Goal: Task Accomplishment & Management: Manage account settings

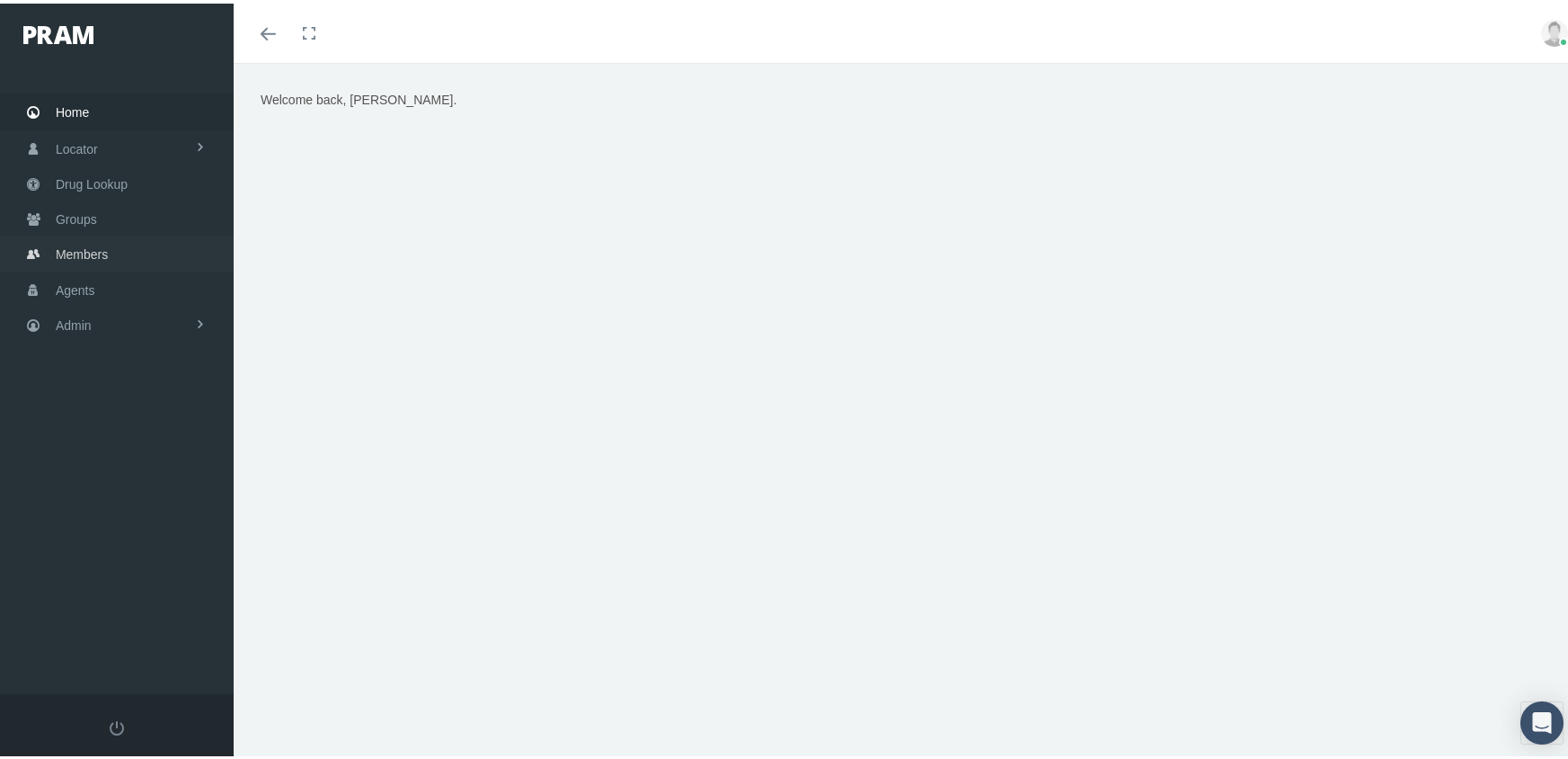
click at [94, 234] on span "Members" at bounding box center [81, 251] width 52 height 35
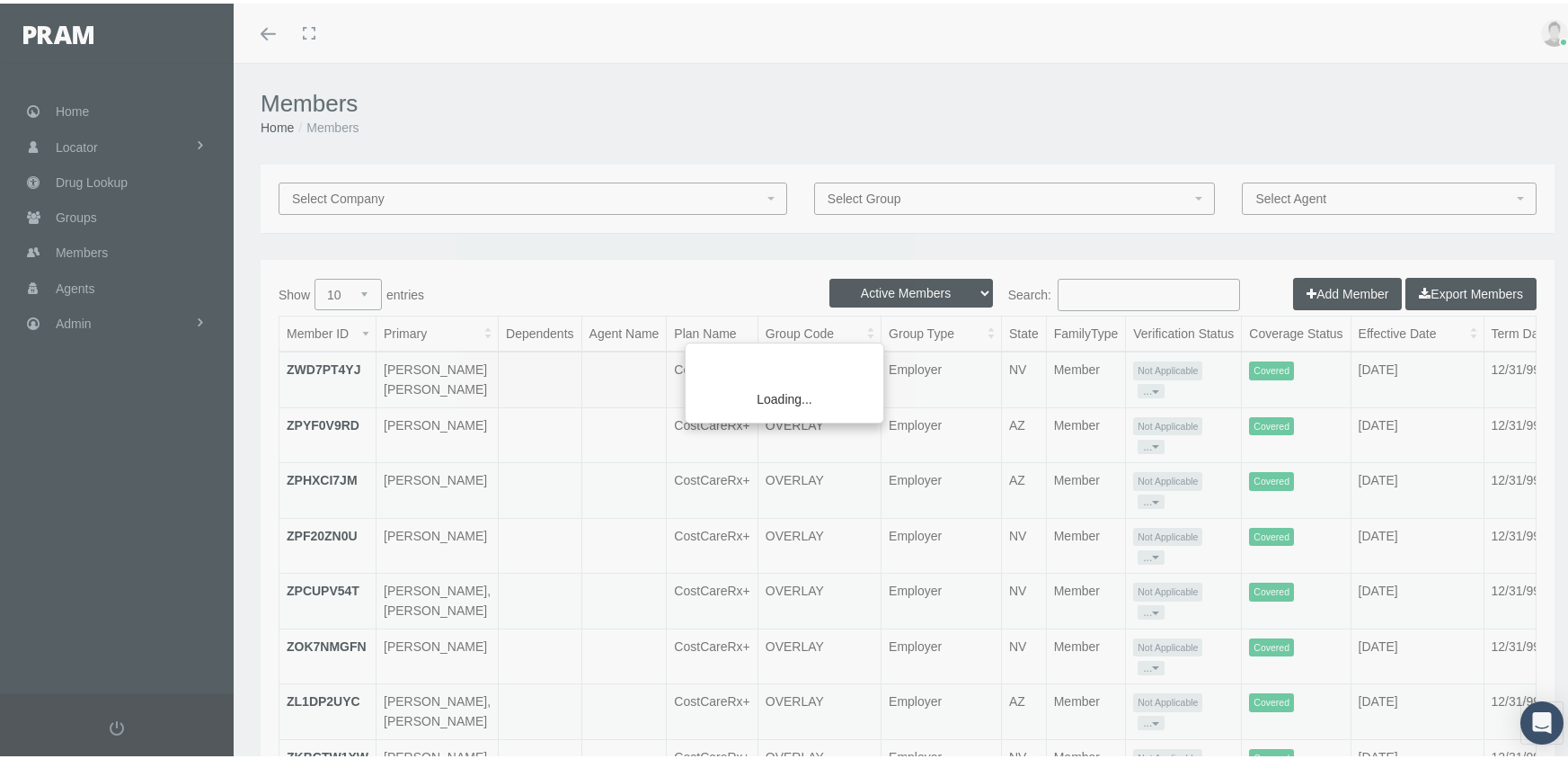
click at [905, 289] on div "Loading..." at bounding box center [784, 379] width 1568 height 759
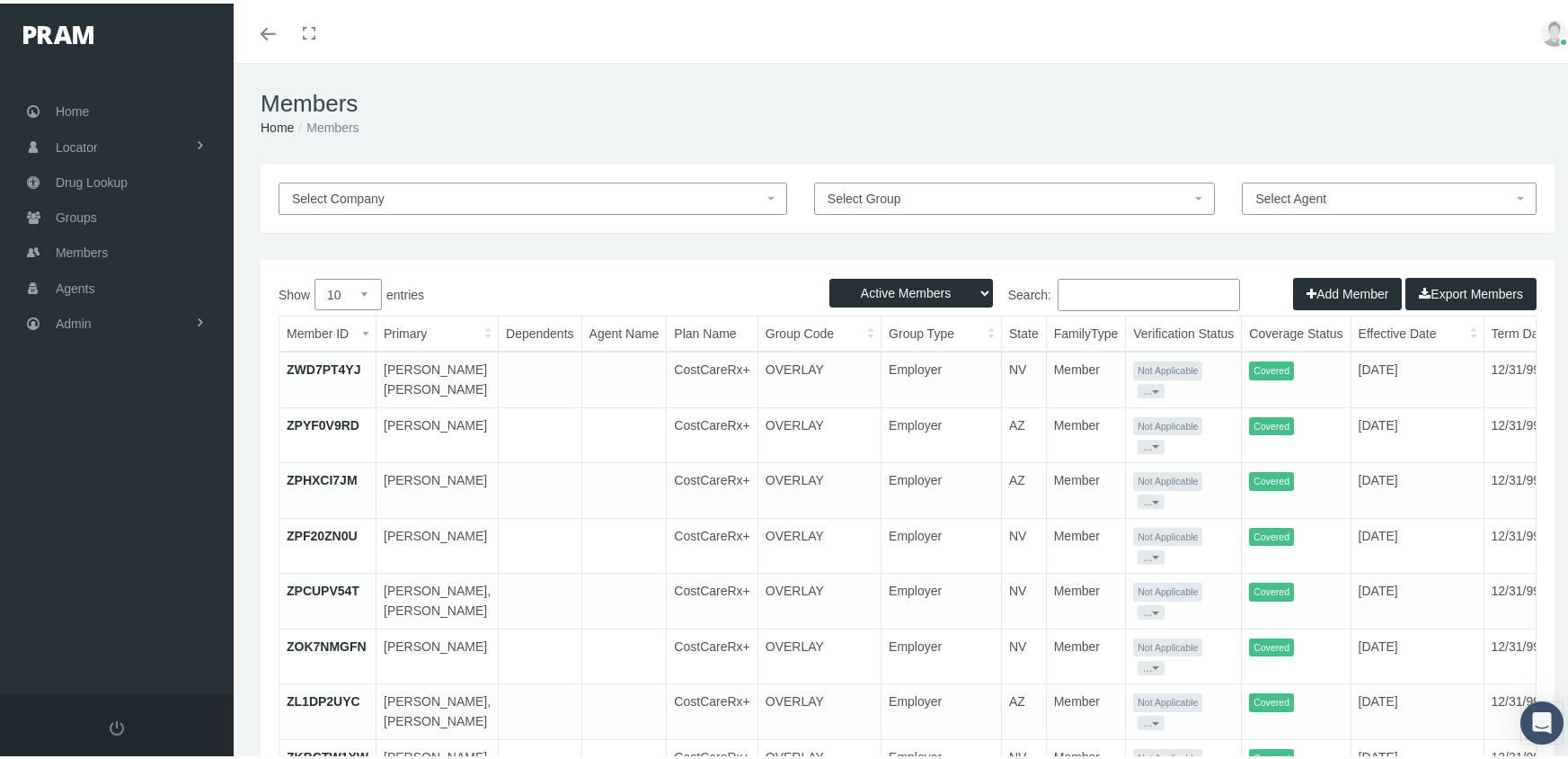
click at [905, 289] on select "Active Members Terminated Members Active & Terminated" at bounding box center [912, 289] width 164 height 29
select select "3"
click at [830, 275] on select "Active Members Terminated Members Active & Terminated" at bounding box center [912, 289] width 164 height 29
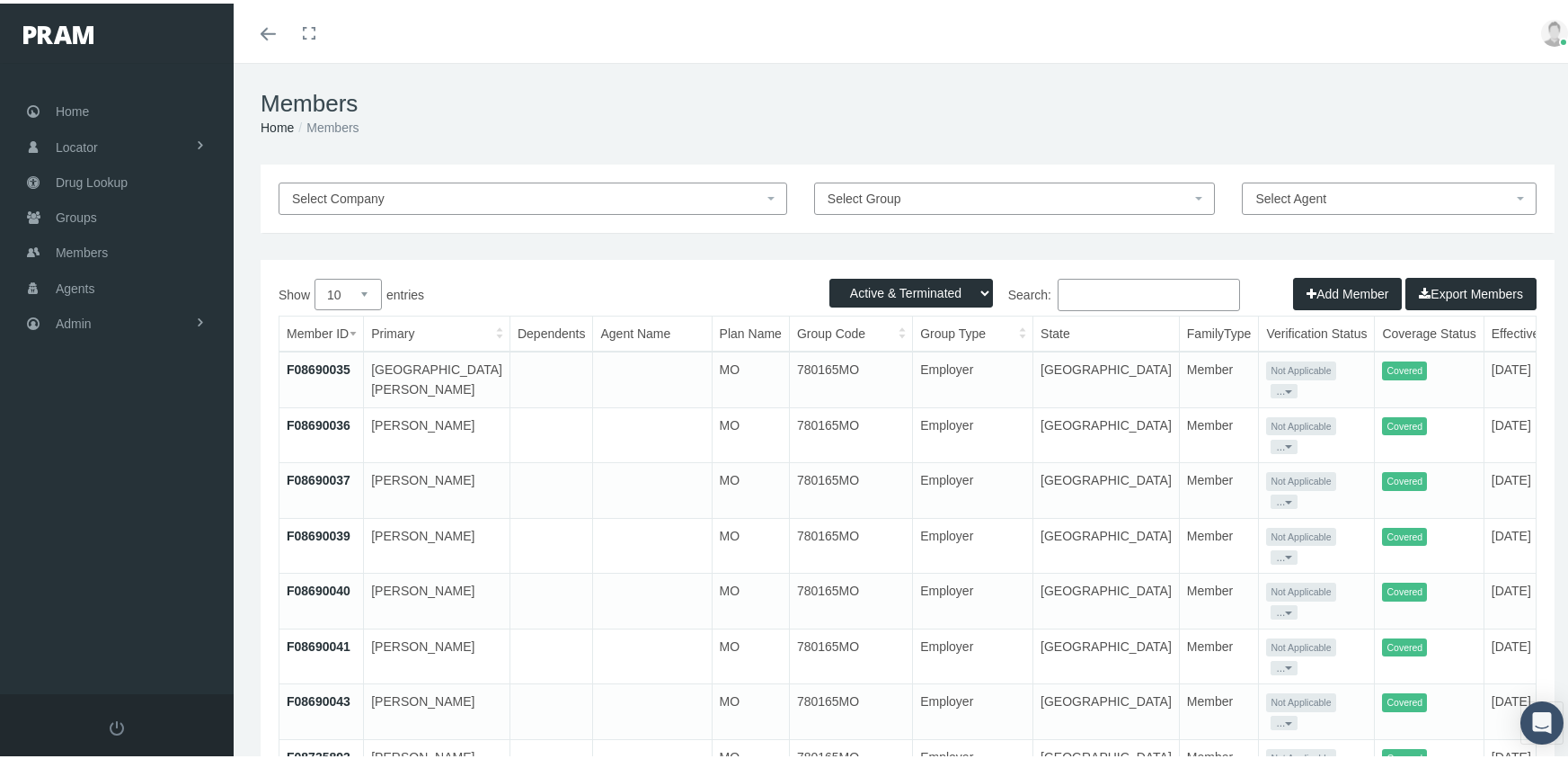
click at [1076, 290] on input "Search:" at bounding box center [1149, 291] width 183 height 33
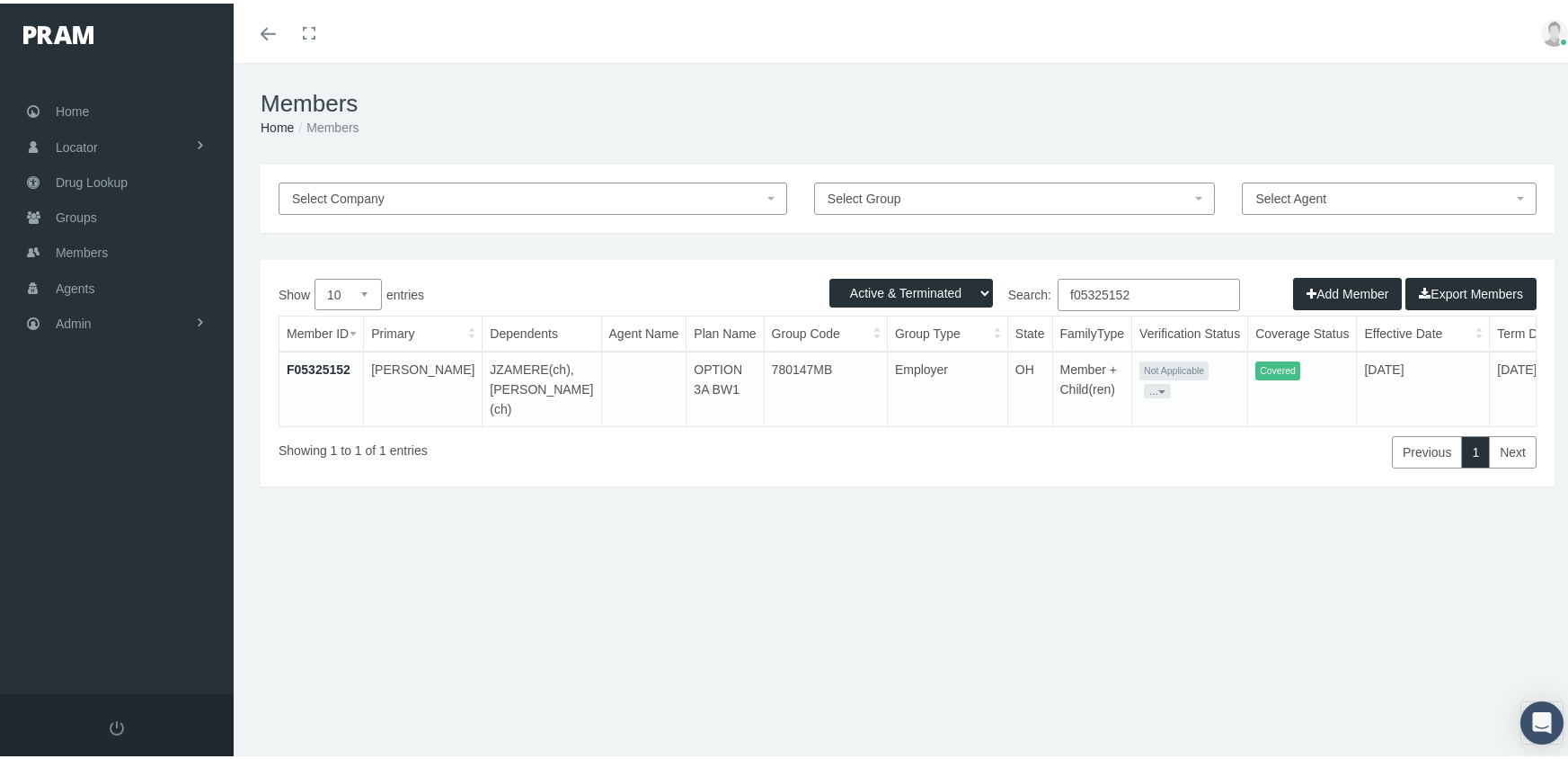
type input "f05325152"
click at [327, 361] on link "F05325152" at bounding box center [319, 365] width 64 height 15
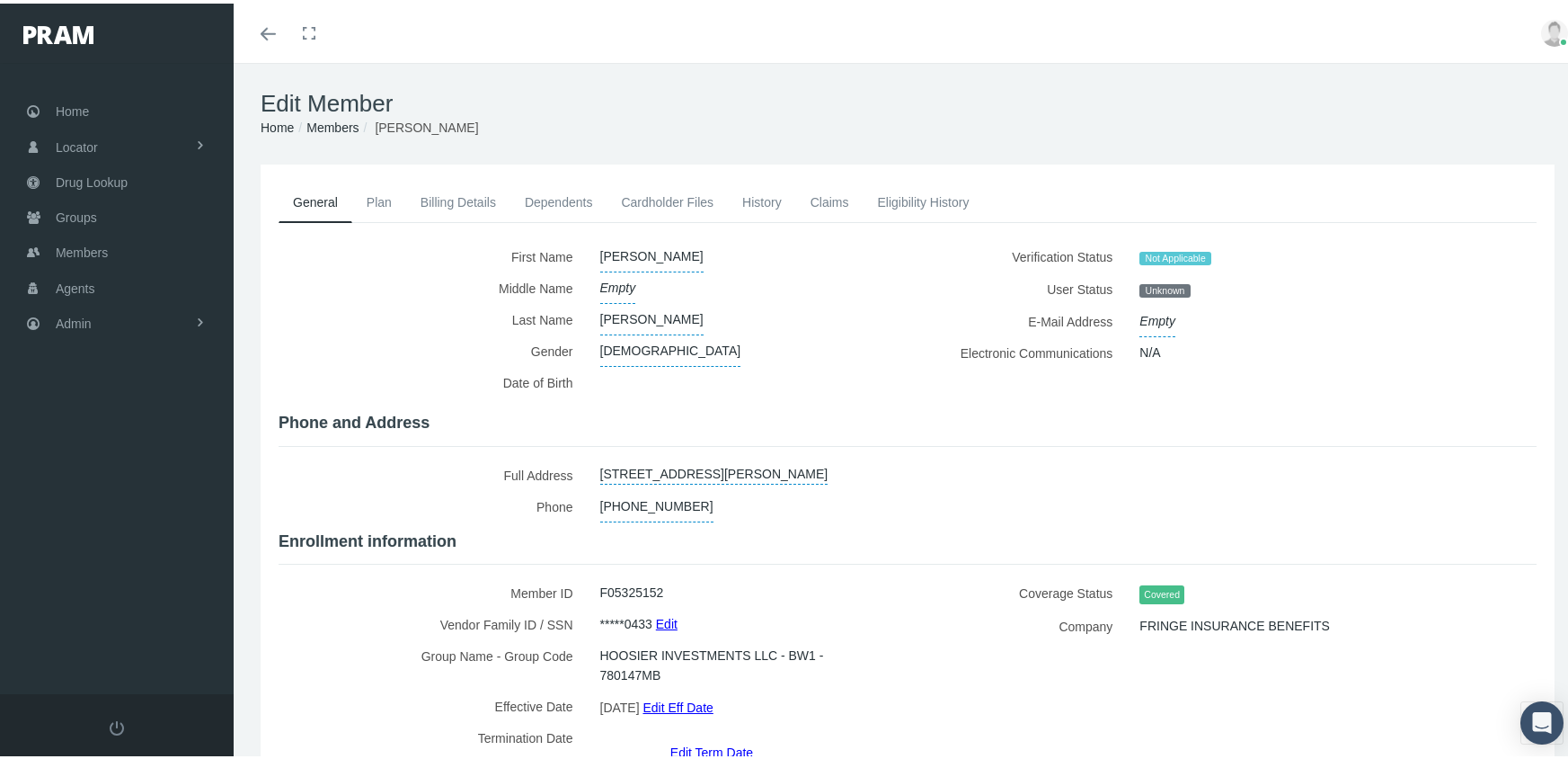
click at [761, 191] on link "History" at bounding box center [762, 198] width 68 height 39
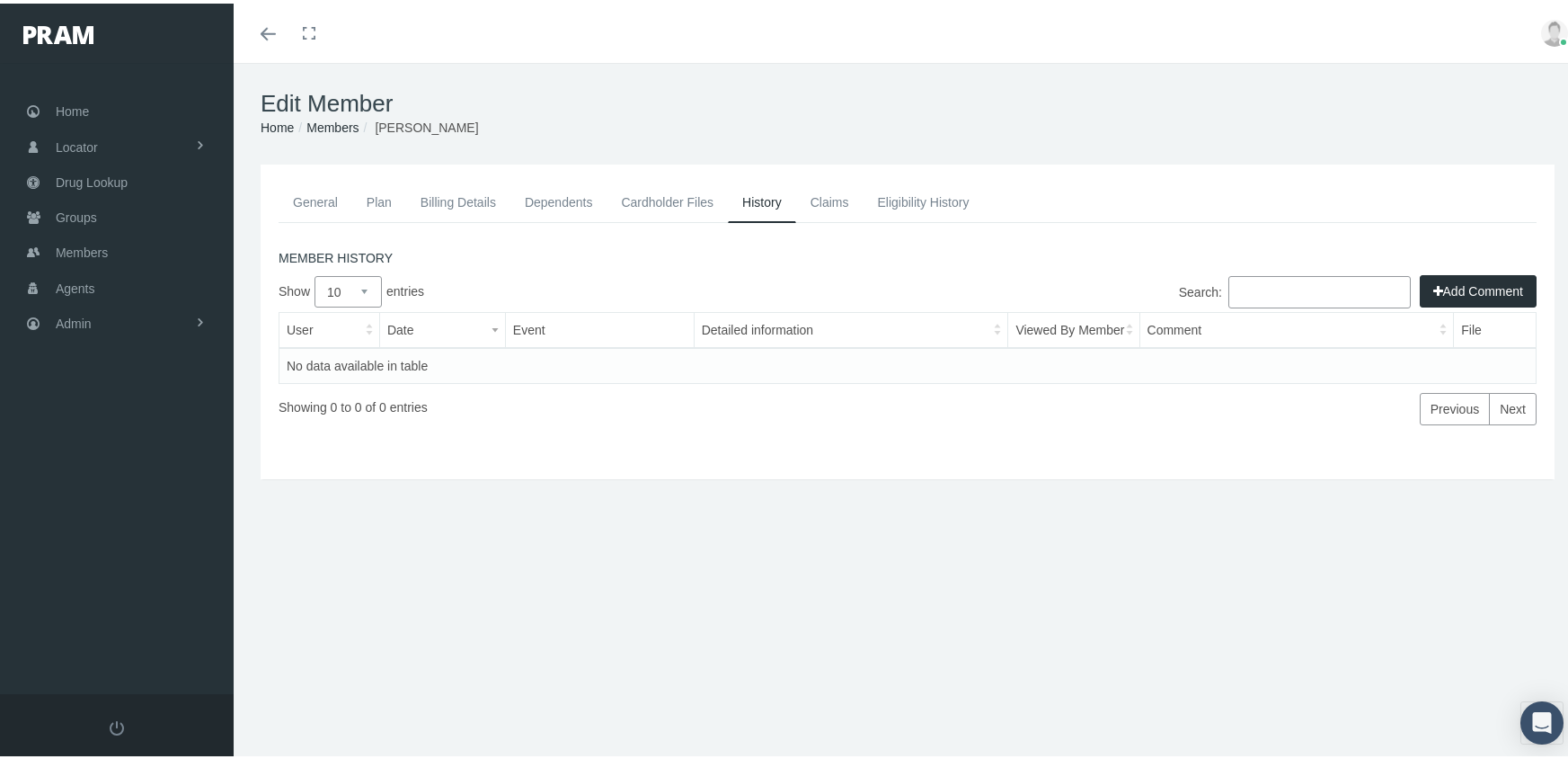
click at [950, 206] on link "Eligibility History" at bounding box center [923, 198] width 120 height 39
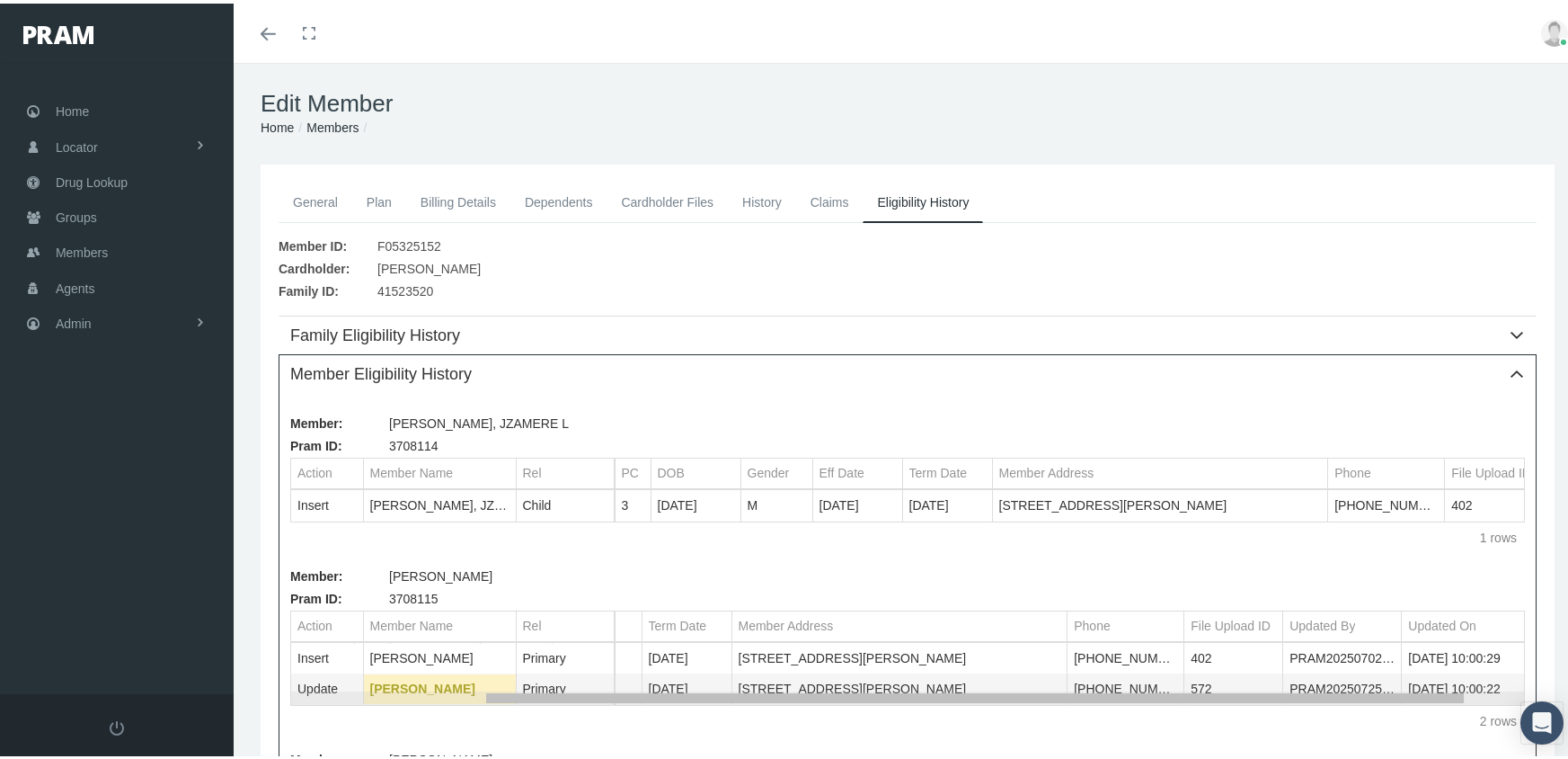
scroll to position [0, 296]
drag, startPoint x: 1043, startPoint y: 702, endPoint x: 1381, endPoint y: 728, distance: 339.0
click at [1381, 728] on body "Toggle Fullscreen Toggle navigation Toggle menubar Toggle fullscreen Profile Lo…" at bounding box center [790, 379] width 1582 height 759
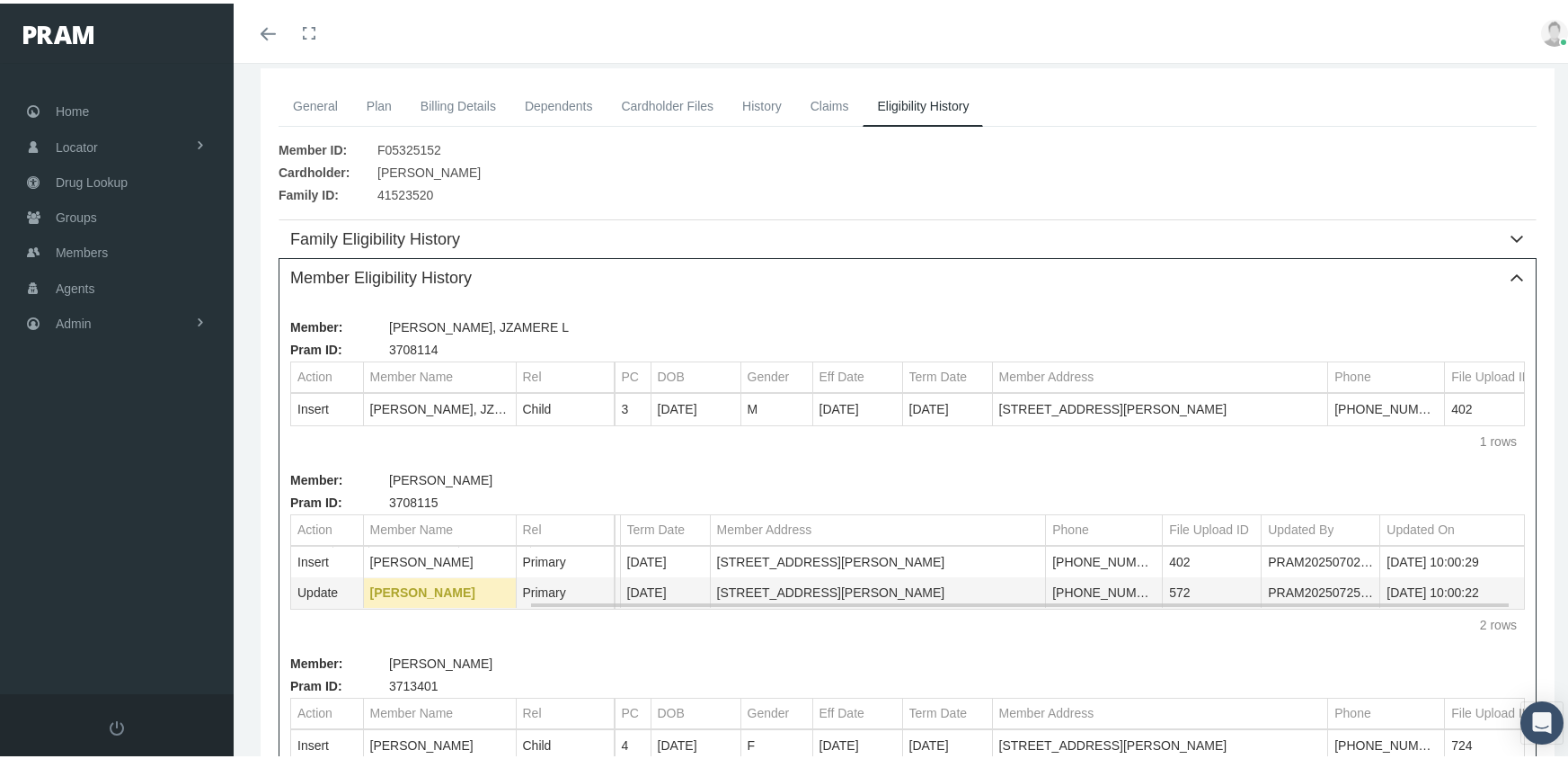
scroll to position [0, 0]
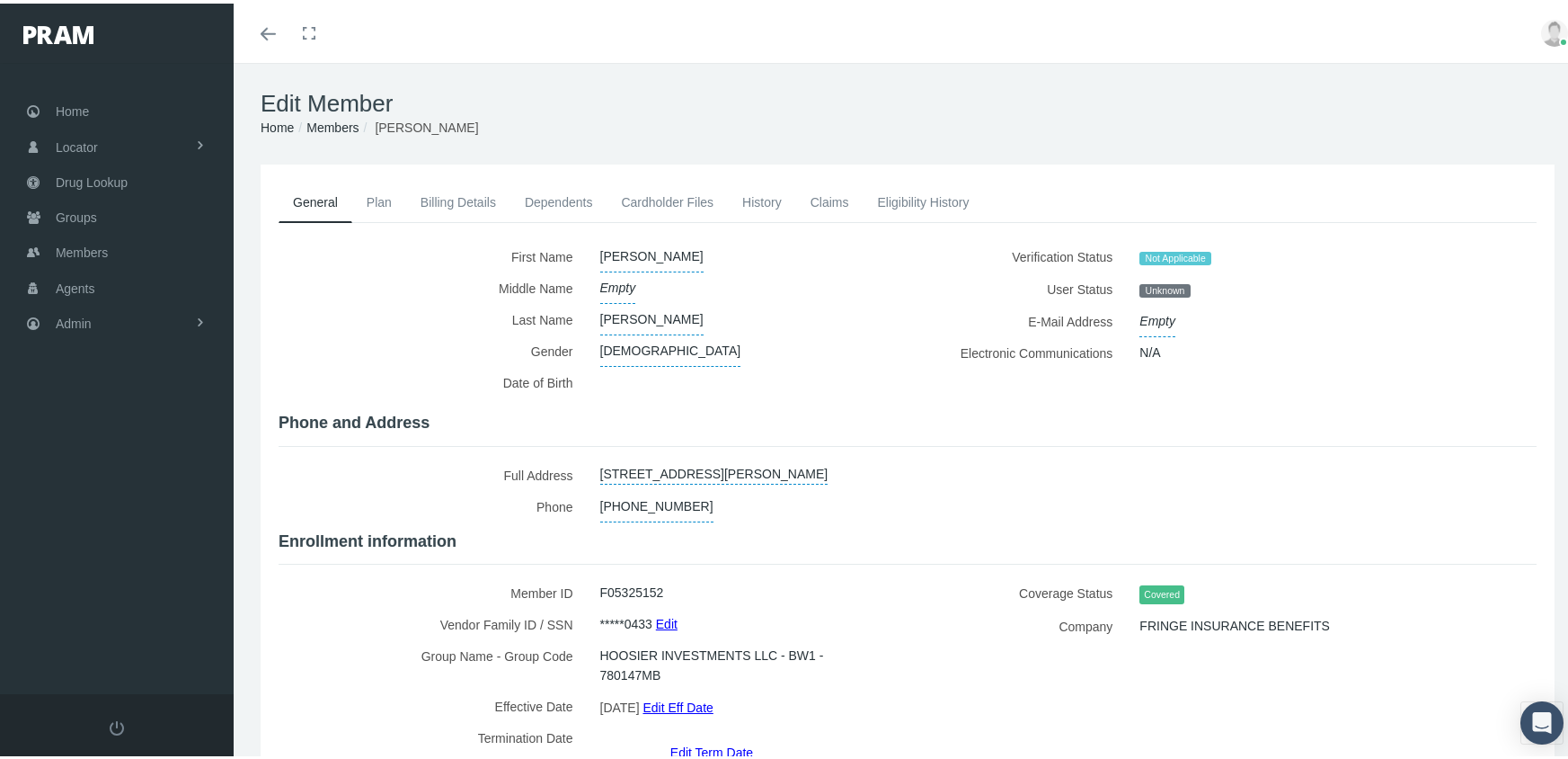
click at [556, 187] on link "Dependents" at bounding box center [559, 198] width 97 height 39
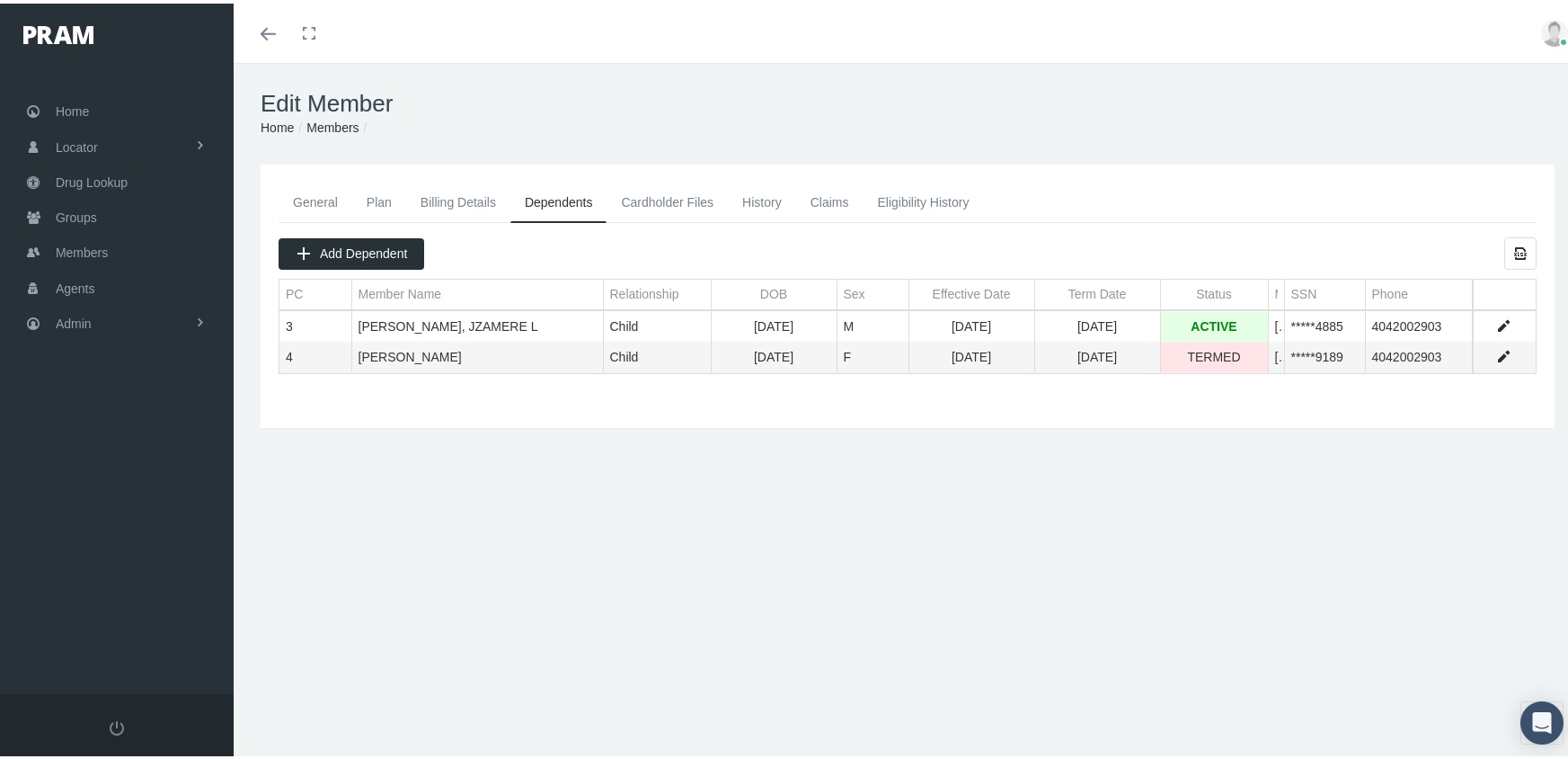
click at [315, 191] on link "General" at bounding box center [315, 198] width 74 height 39
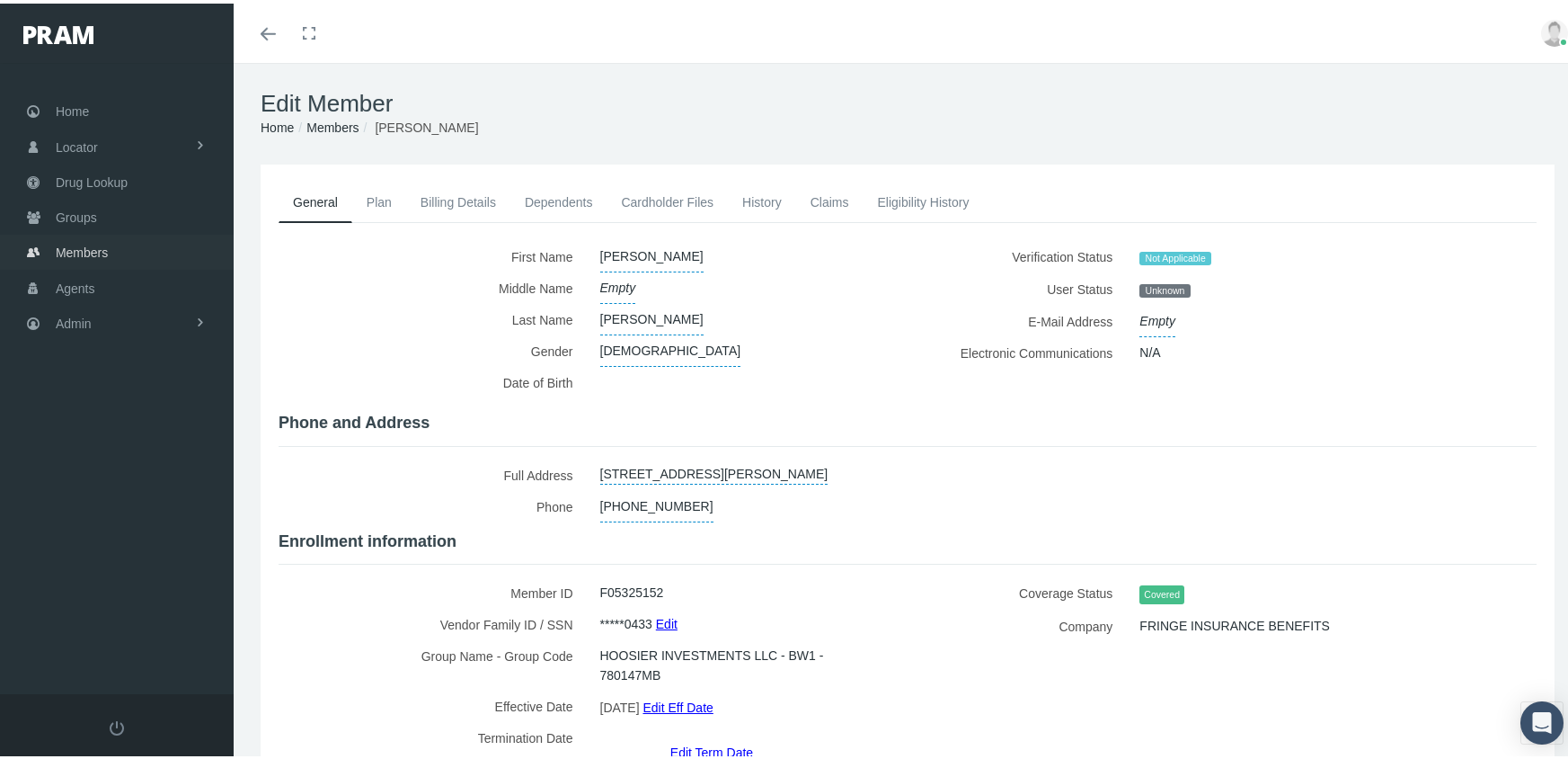
click at [92, 240] on span "Members" at bounding box center [81, 249] width 52 height 35
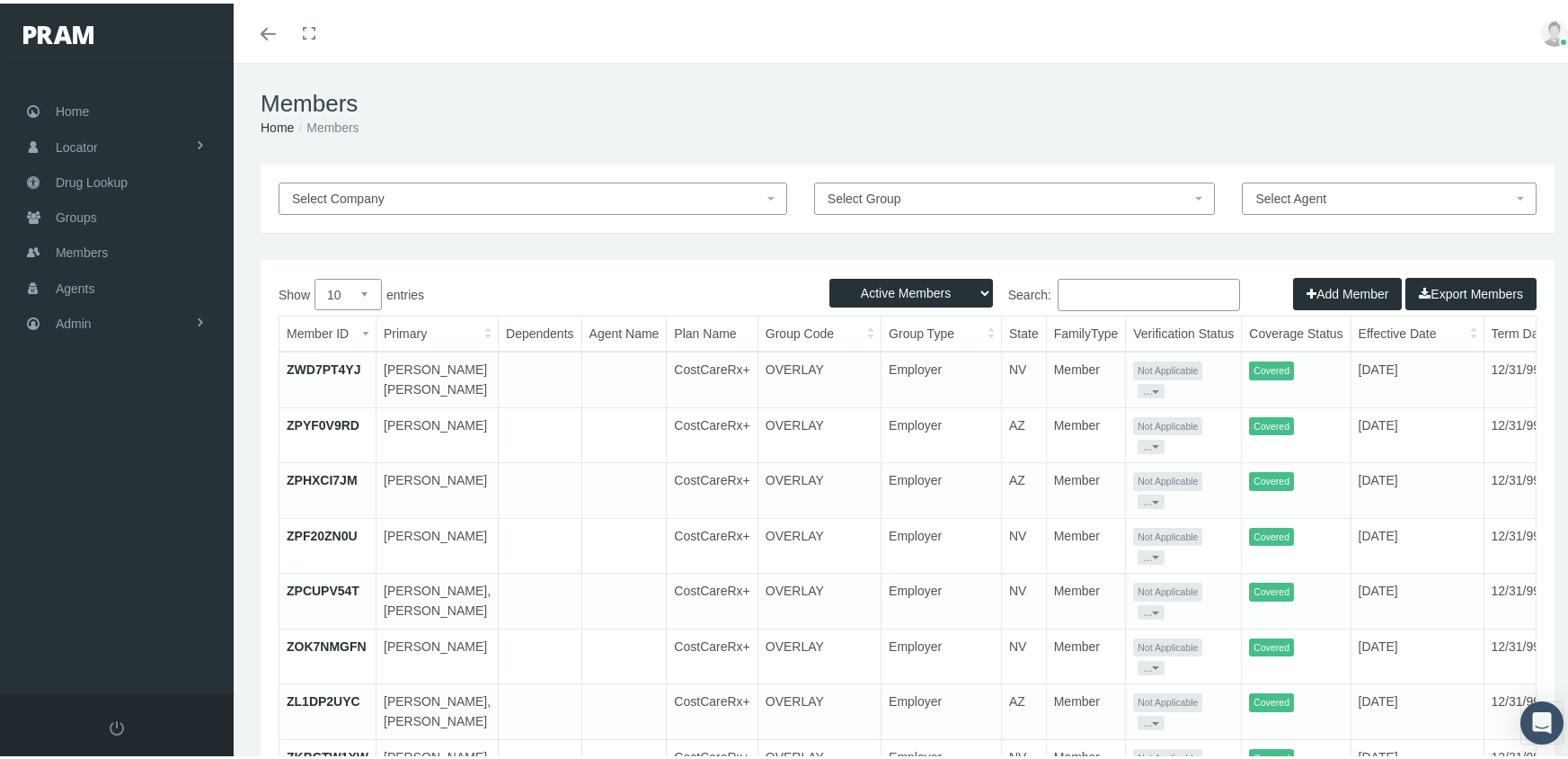
click at [921, 284] on select "Active Members Terminated Members Active & Terminated" at bounding box center [912, 289] width 164 height 29
select select "3"
click at [830, 275] on select "Active Members Terminated Members Active & Terminated" at bounding box center [912, 289] width 164 height 29
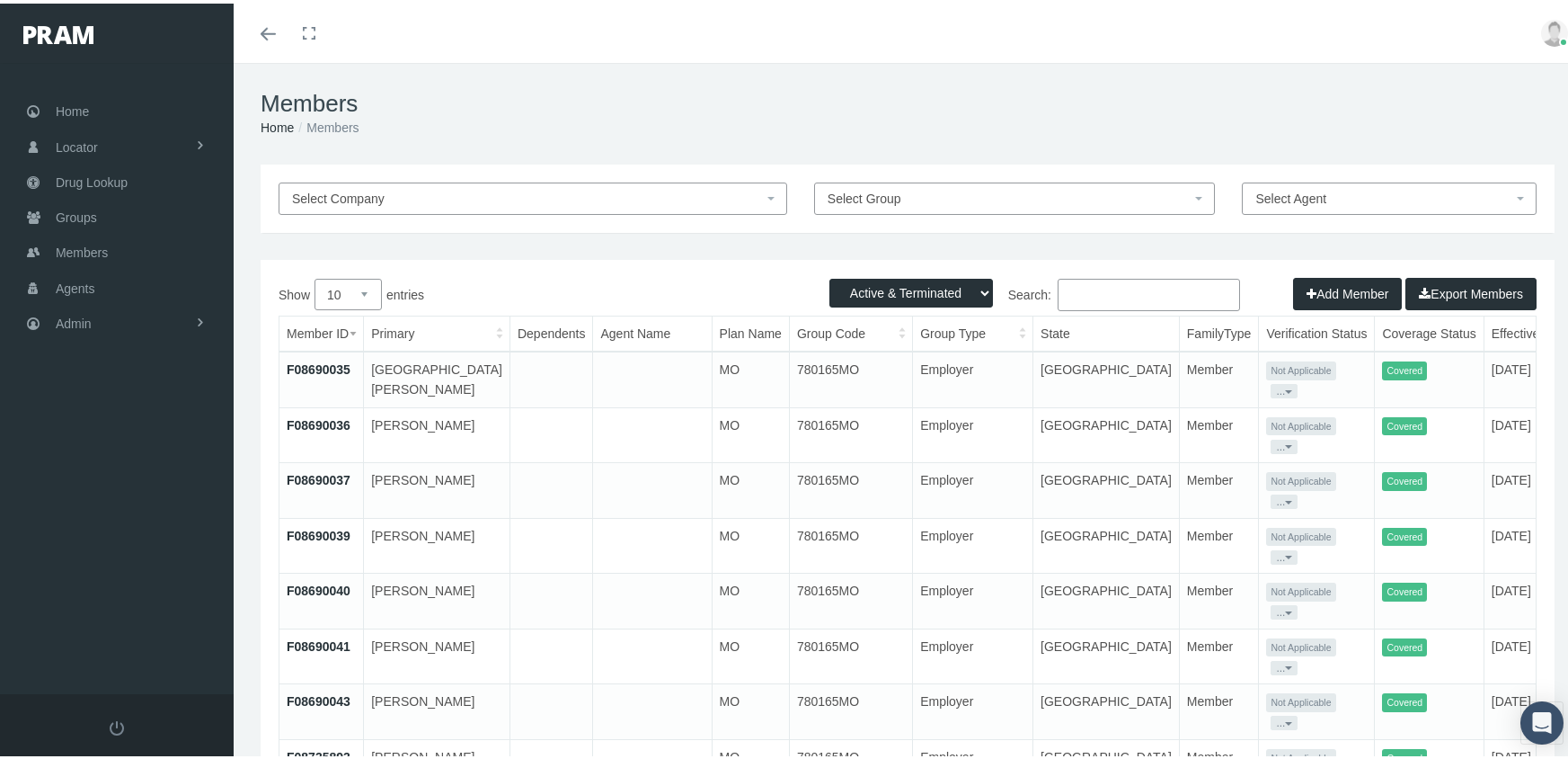
click at [1155, 295] on input "Search:" at bounding box center [1149, 291] width 183 height 33
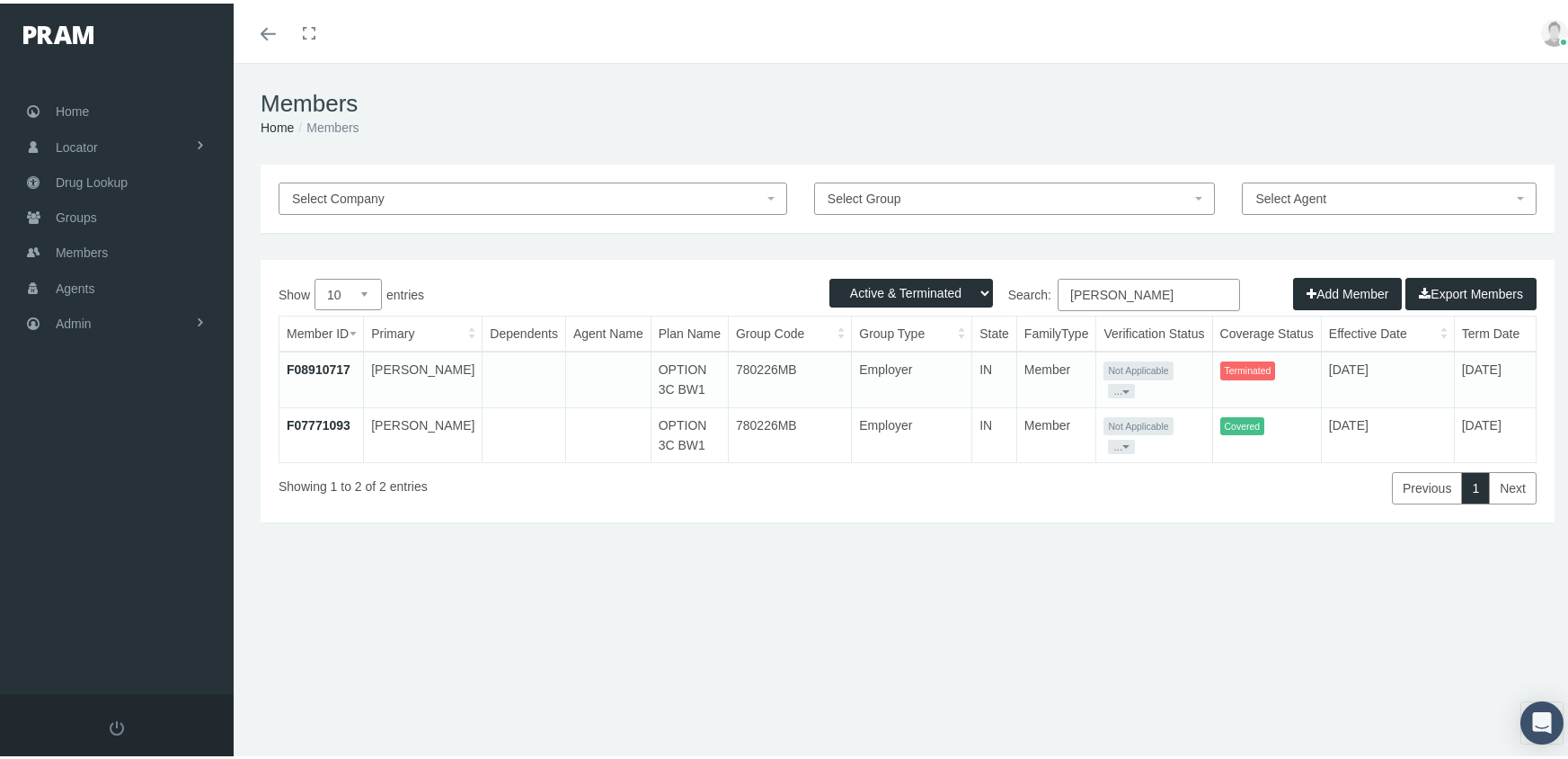
type input "felix, katelyn"
click at [334, 365] on link "F08910717" at bounding box center [319, 365] width 64 height 15
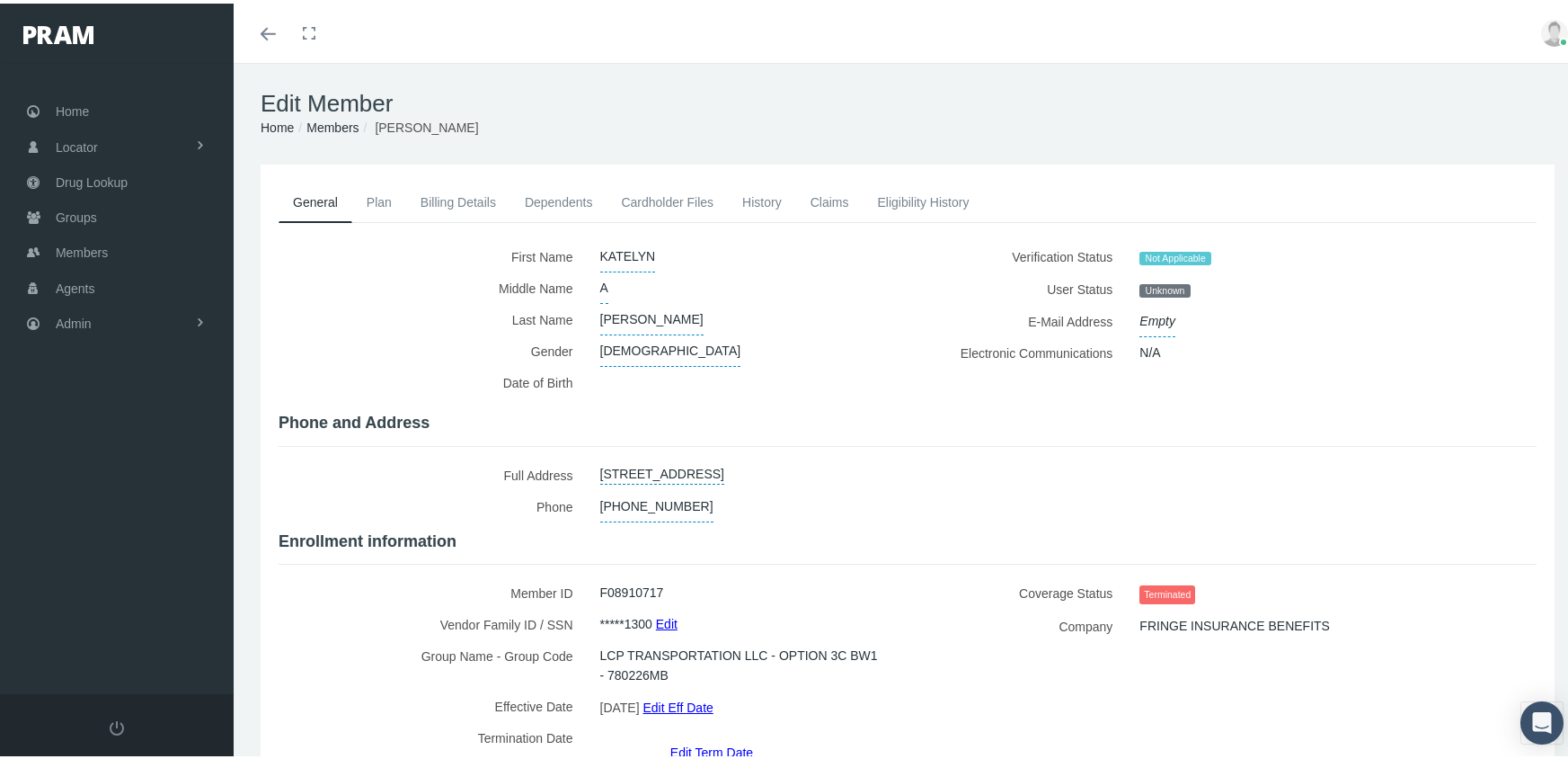
click at [682, 735] on link "Edit Term Date" at bounding box center [711, 748] width 83 height 26
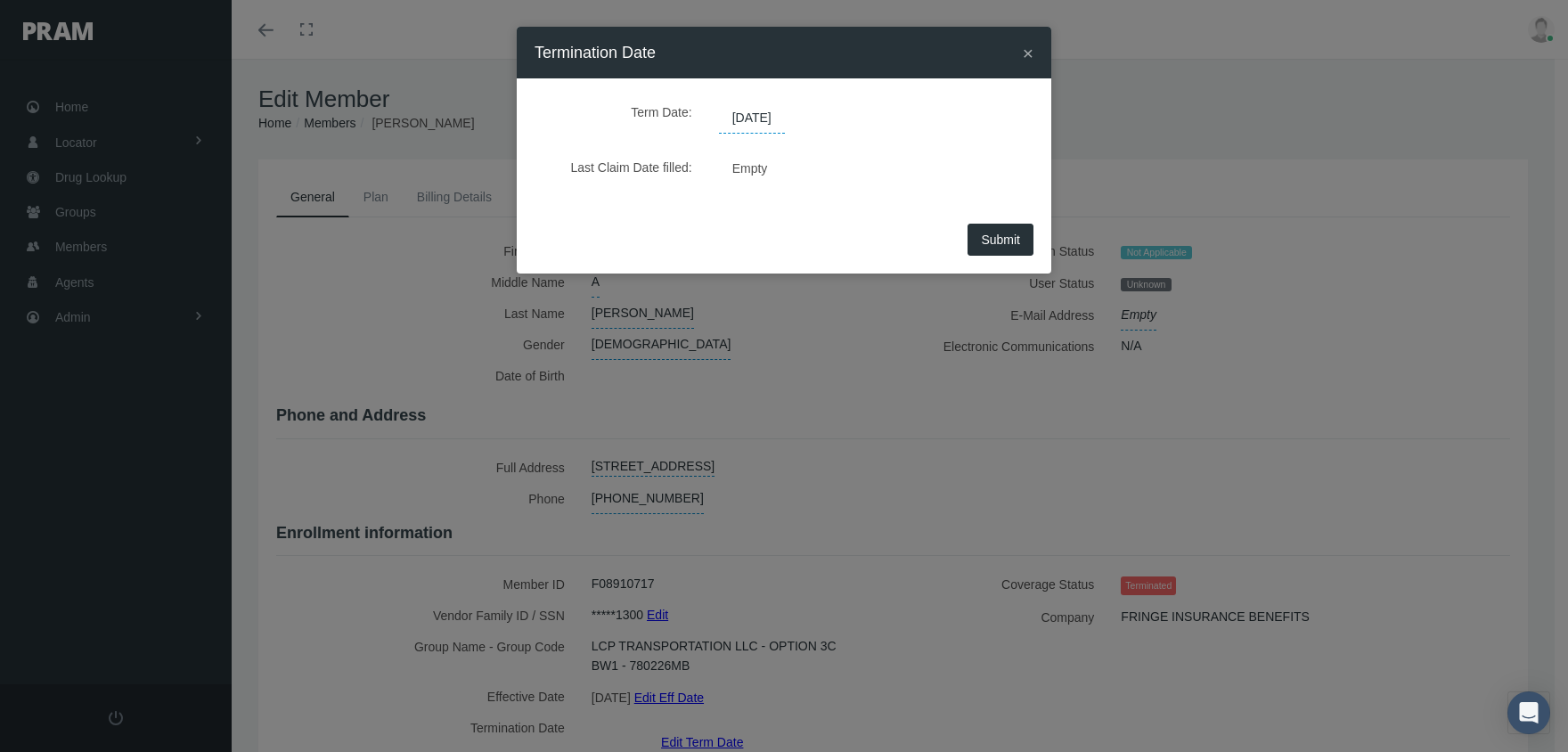
click at [763, 111] on span "08/08/2025" at bounding box center [751, 118] width 66 height 30
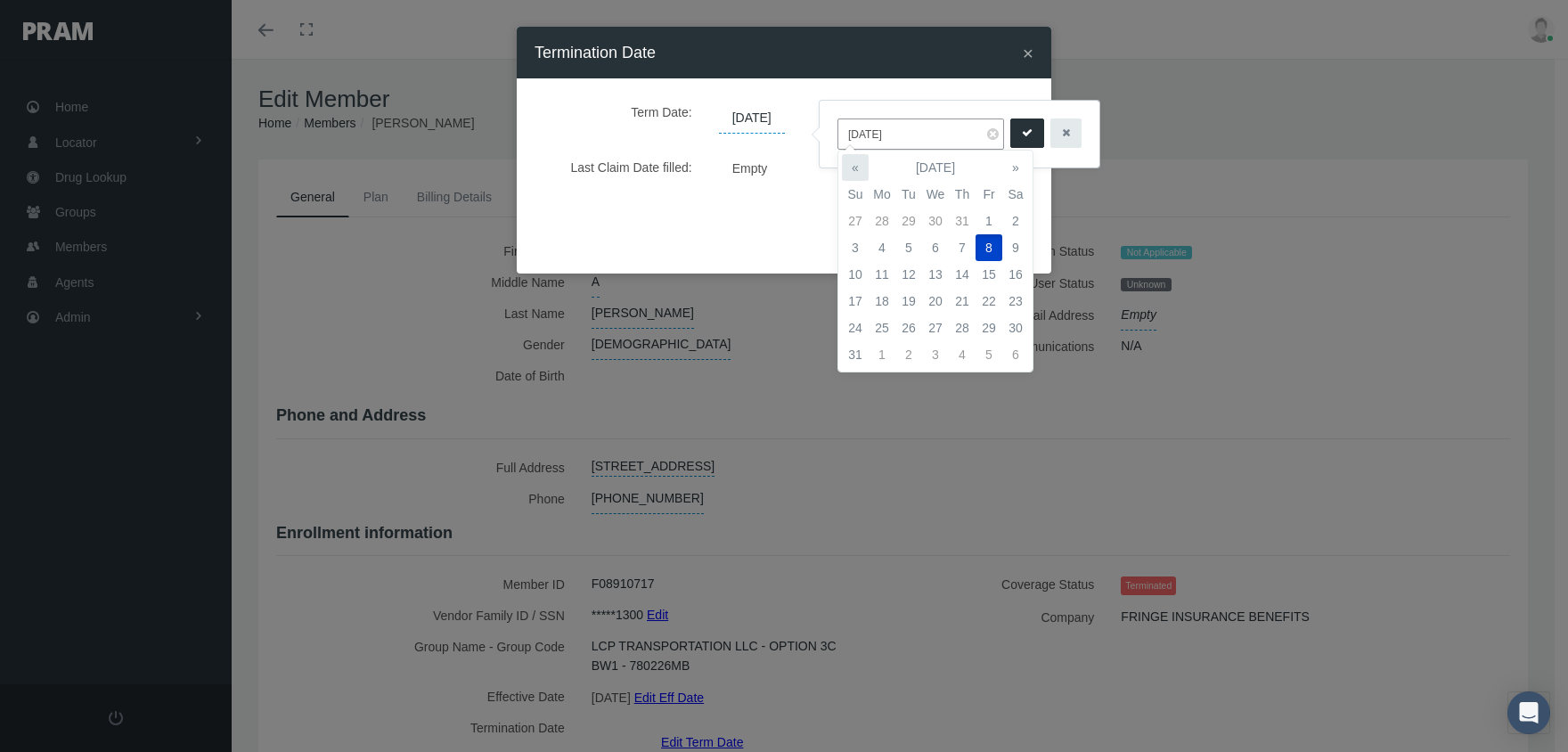
click at [853, 162] on th "«" at bounding box center [855, 167] width 26 height 26
click at [857, 243] on td "1" at bounding box center [855, 247] width 26 height 26
type input "06/01/2025"
click at [1022, 130] on icon "submit" at bounding box center [1027, 133] width 11 height 17
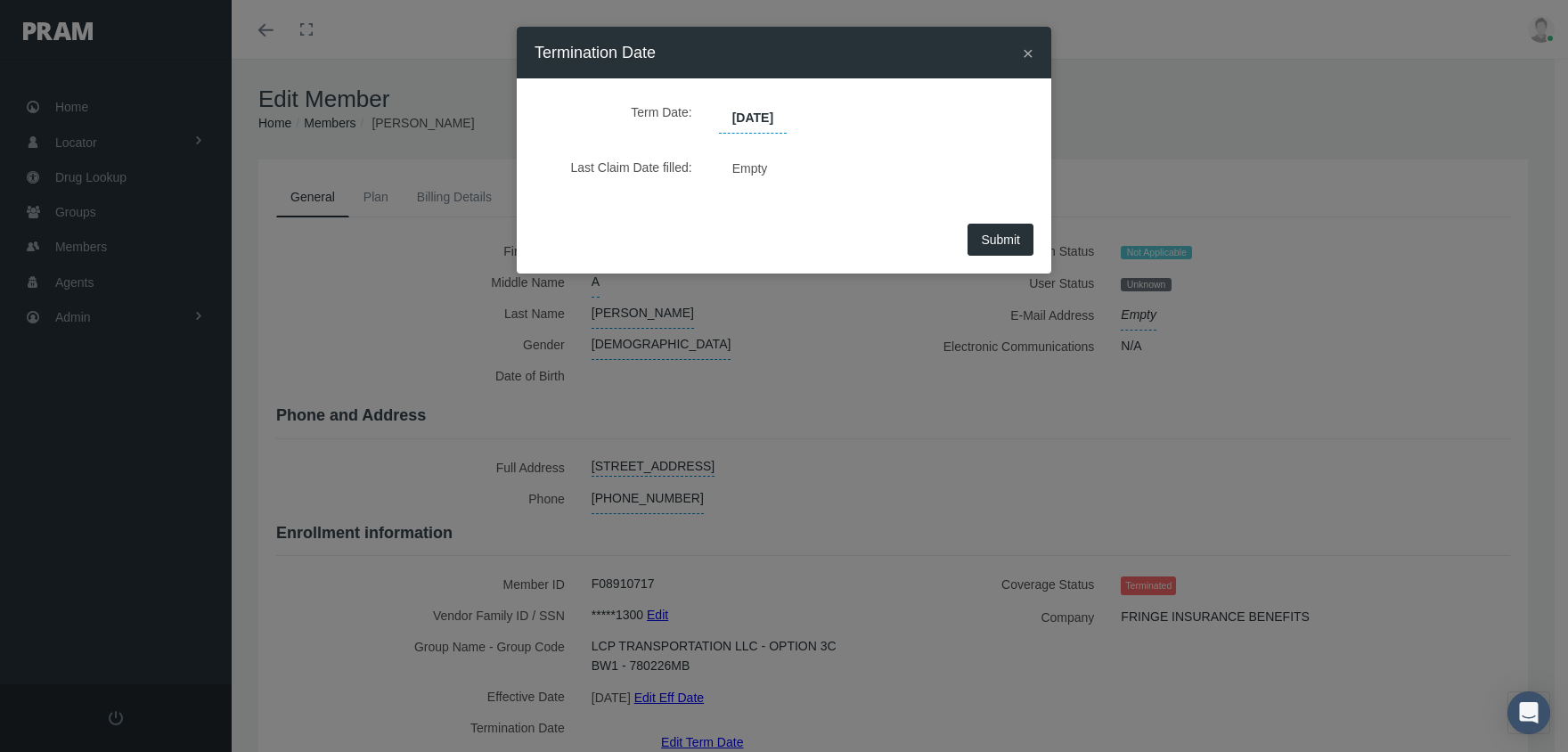
click at [995, 235] on span "Submit" at bounding box center [1001, 240] width 39 height 15
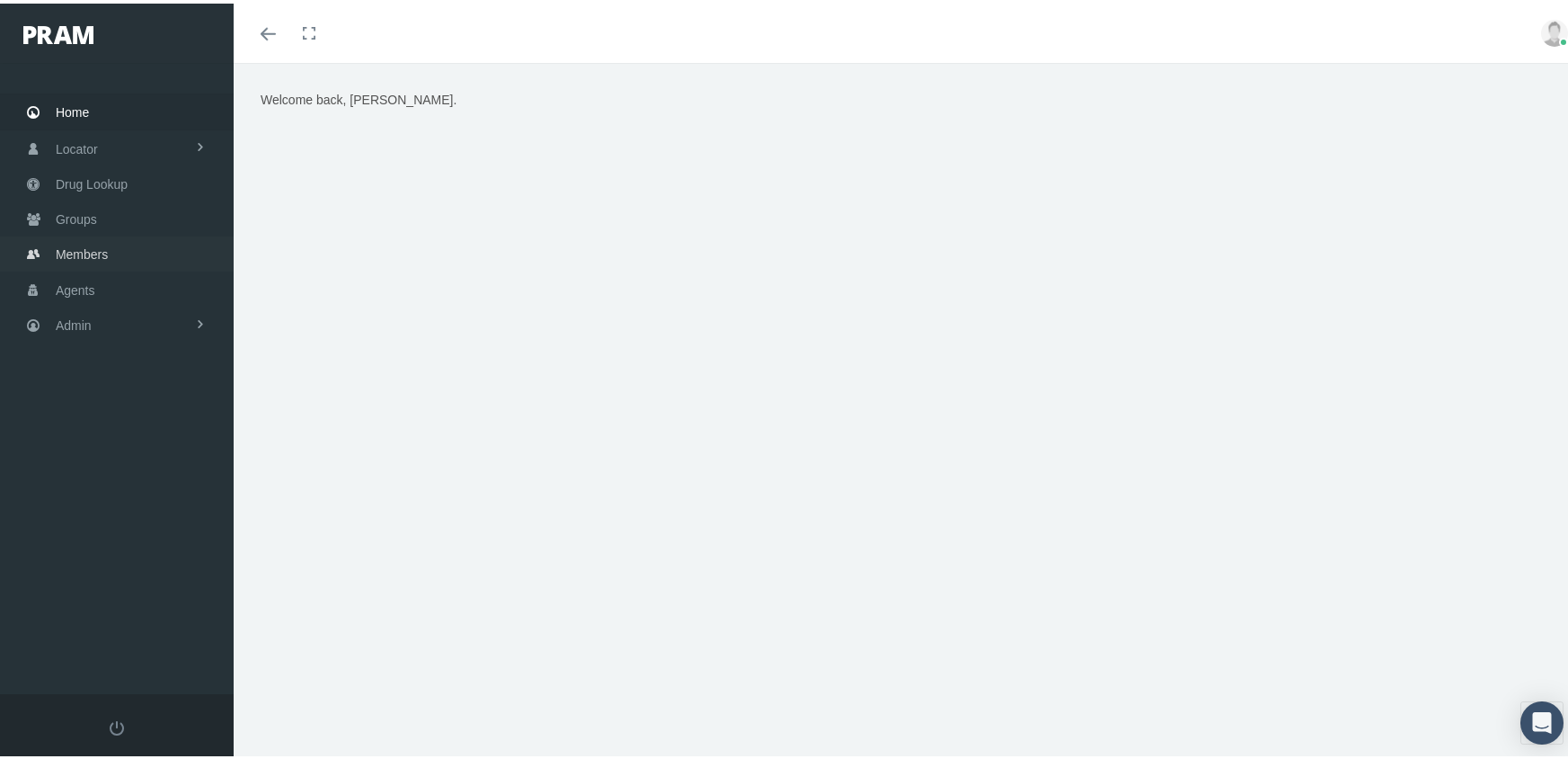
click at [69, 238] on span "Members" at bounding box center [81, 251] width 52 height 35
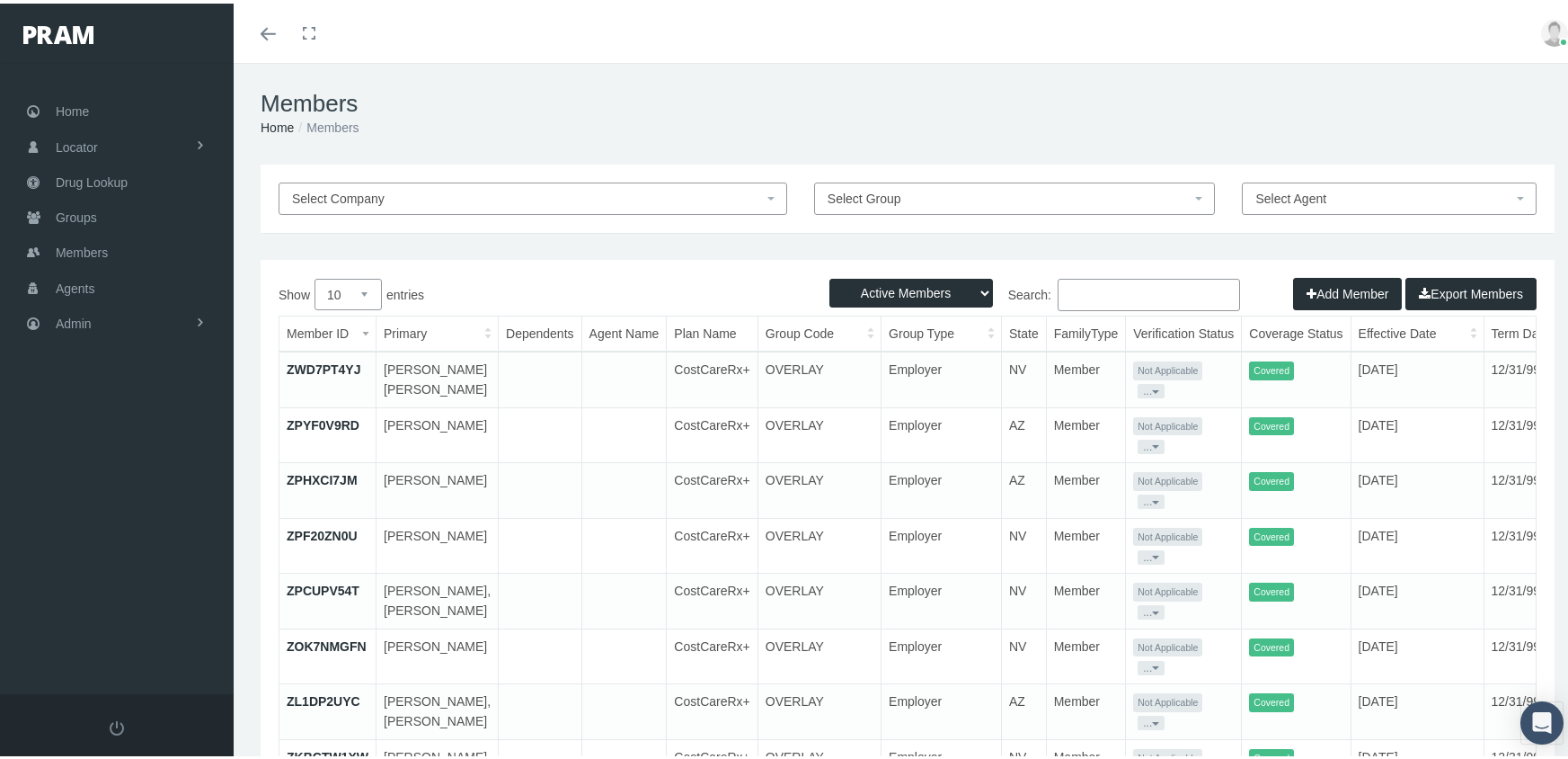
click at [863, 282] on select "Active Members Terminated Members Active & Terminated" at bounding box center [912, 289] width 164 height 29
select select "3"
click at [830, 275] on select "Active Members Terminated Members Active & Terminated" at bounding box center [912, 289] width 164 height 29
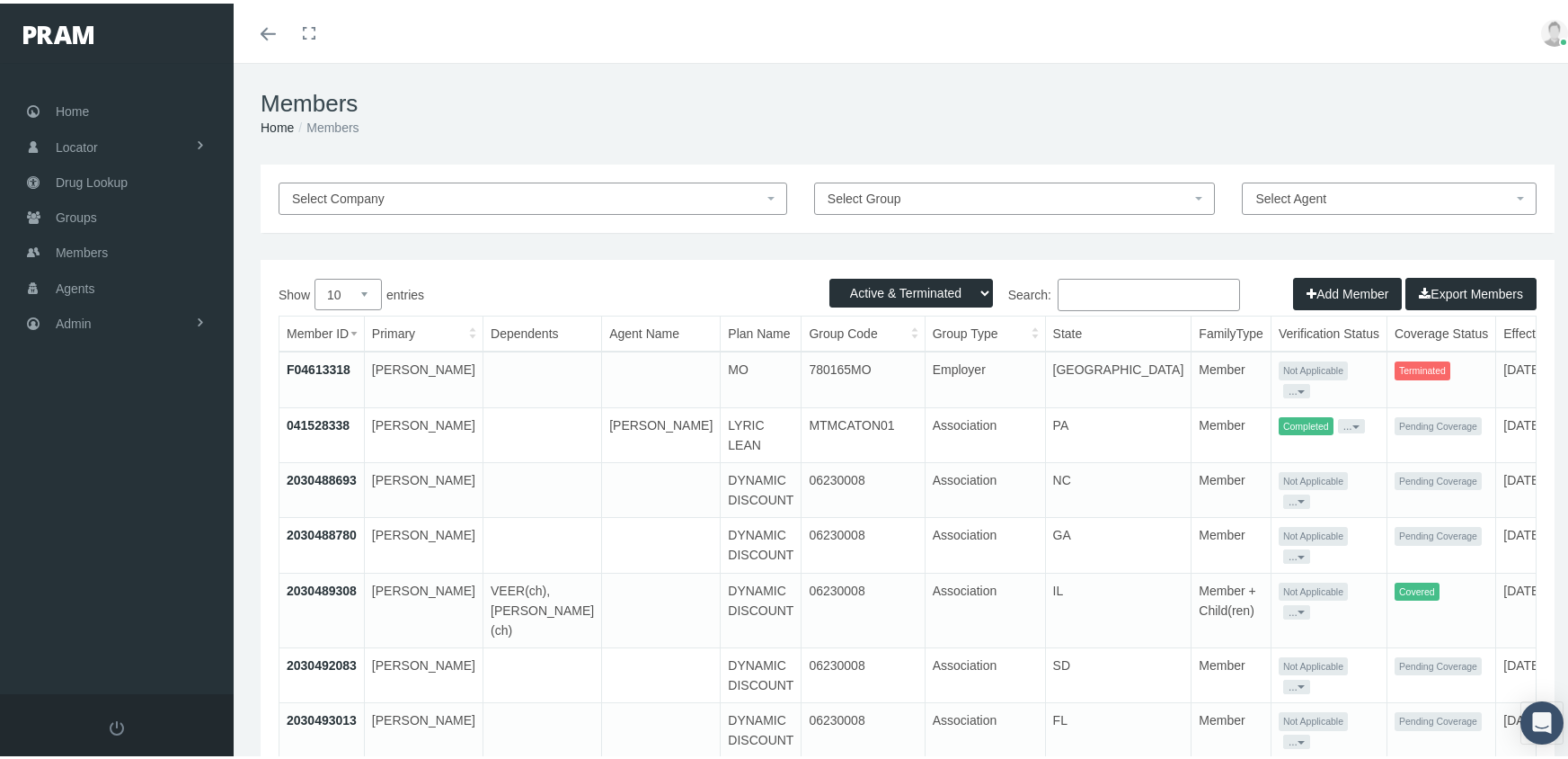
click at [1102, 281] on input "Search:" at bounding box center [1149, 291] width 183 height 33
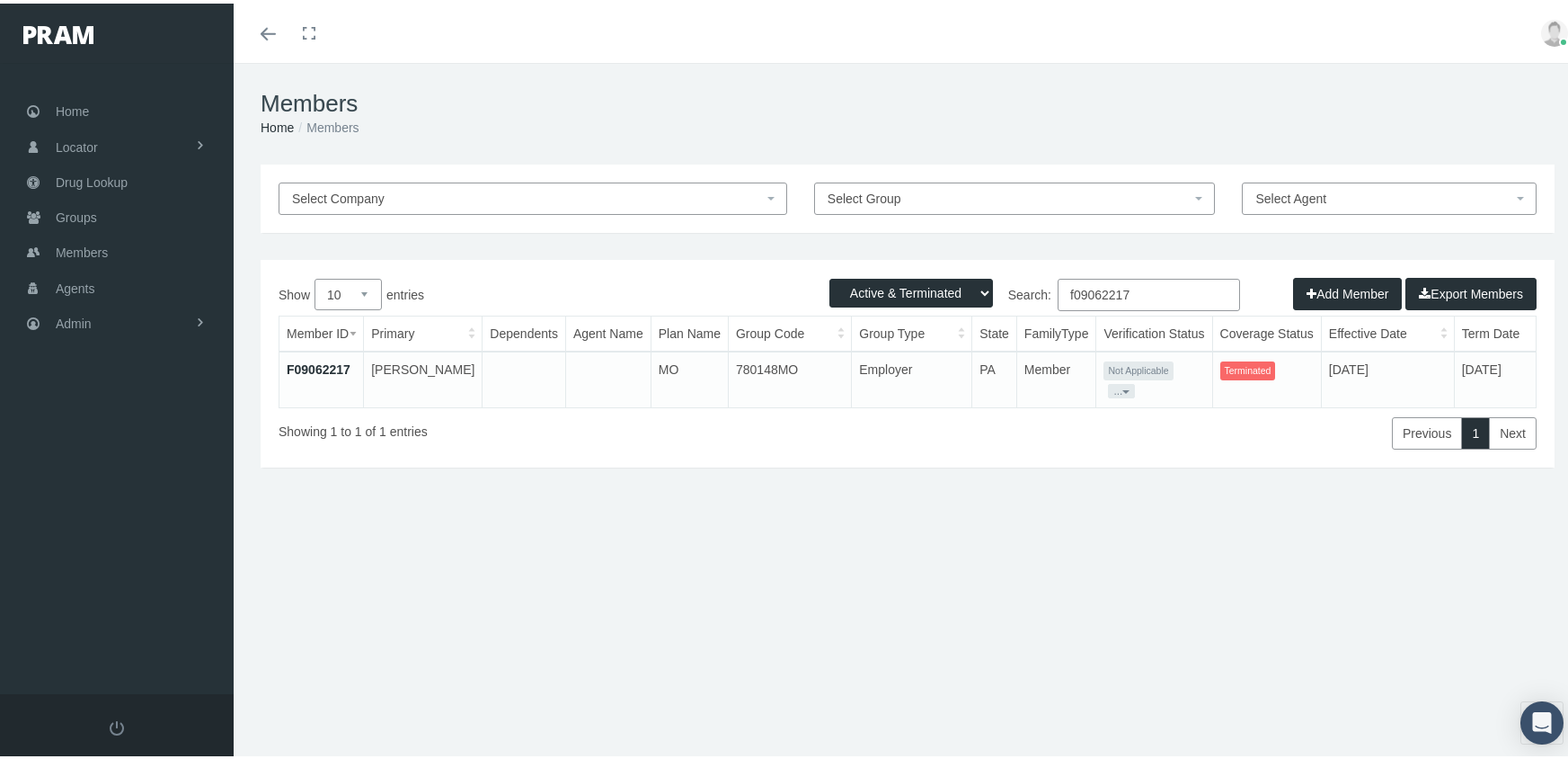
type input "f09062217"
click at [324, 359] on link "F09062217" at bounding box center [319, 365] width 64 height 15
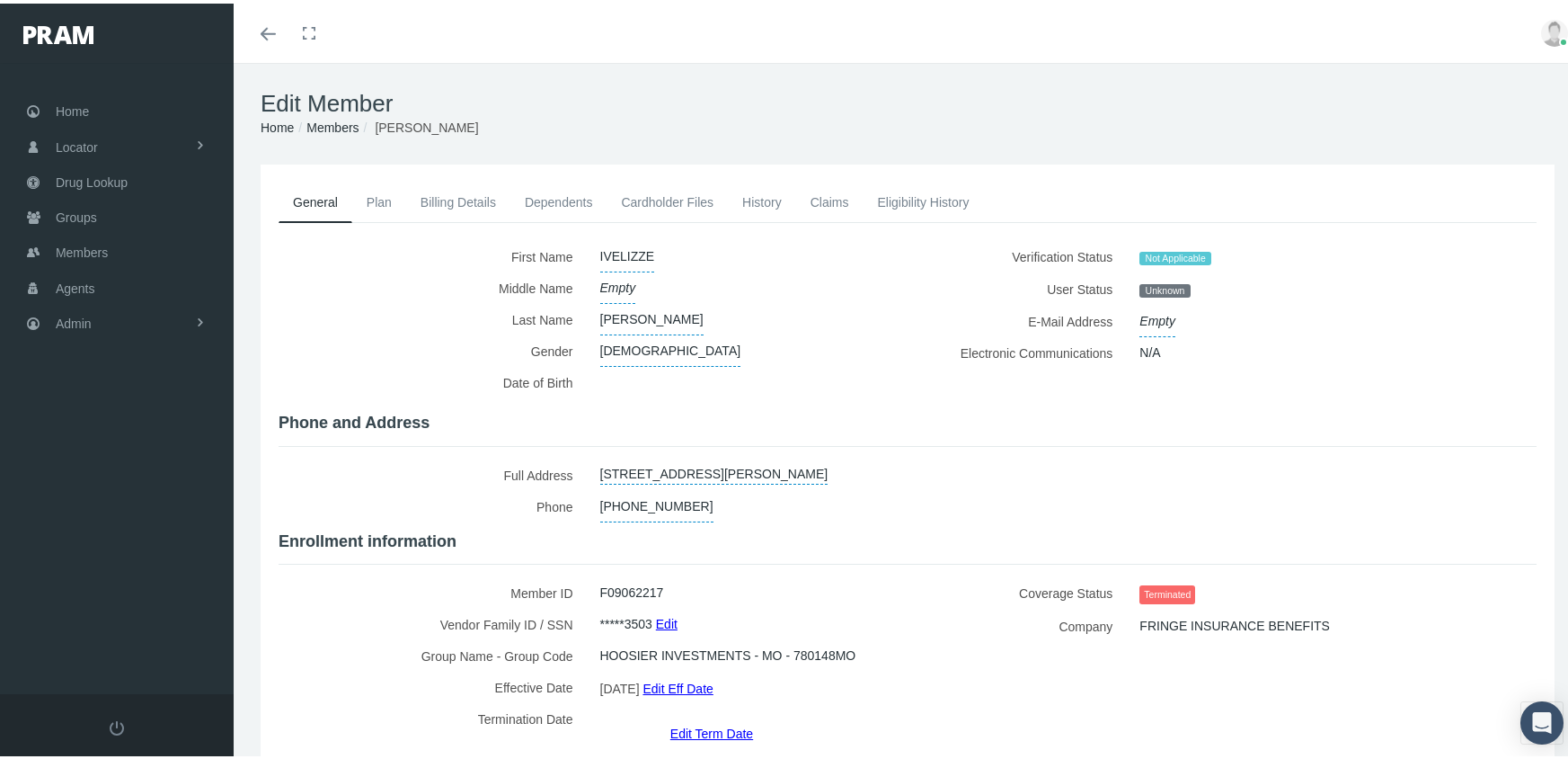
click at [698, 673] on link "Edit Eff Date" at bounding box center [677, 684] width 70 height 26
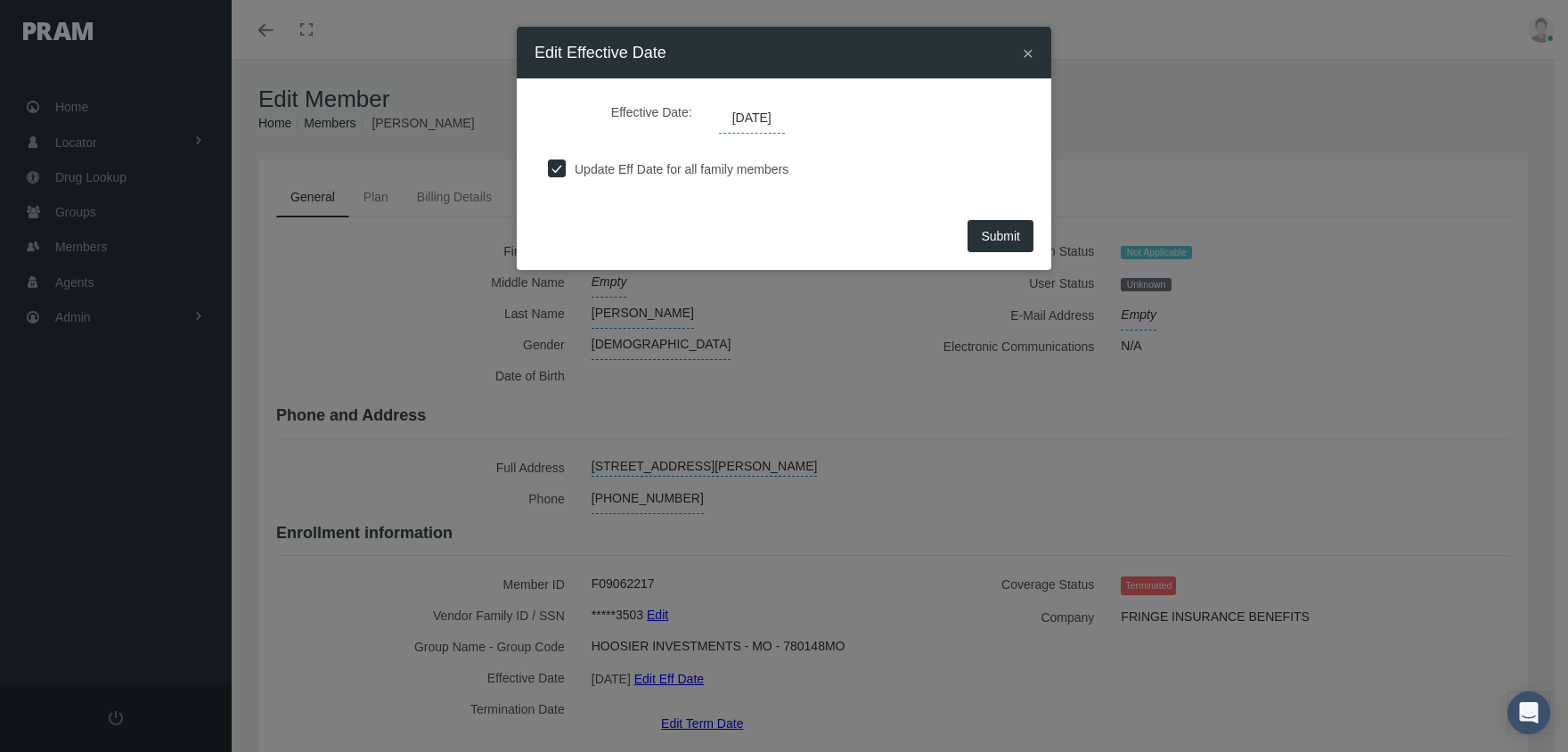
click at [745, 124] on span "[DATE]" at bounding box center [751, 118] width 66 height 30
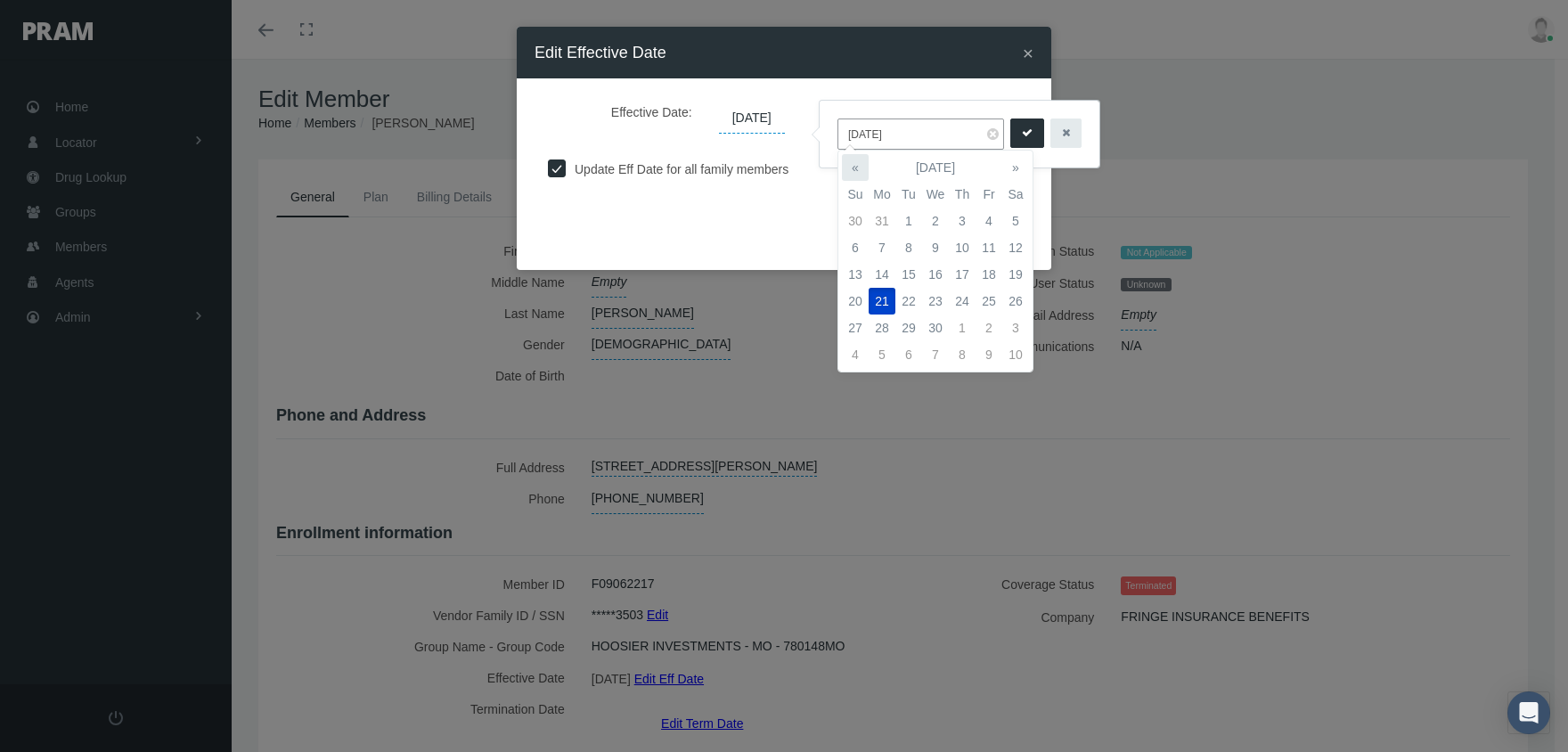
click at [855, 164] on th "«" at bounding box center [855, 167] width 26 height 26
click at [880, 328] on td "24" at bounding box center [881, 328] width 26 height 26
type input "[DATE]"
click at [1022, 136] on icon "submit" at bounding box center [1027, 133] width 11 height 17
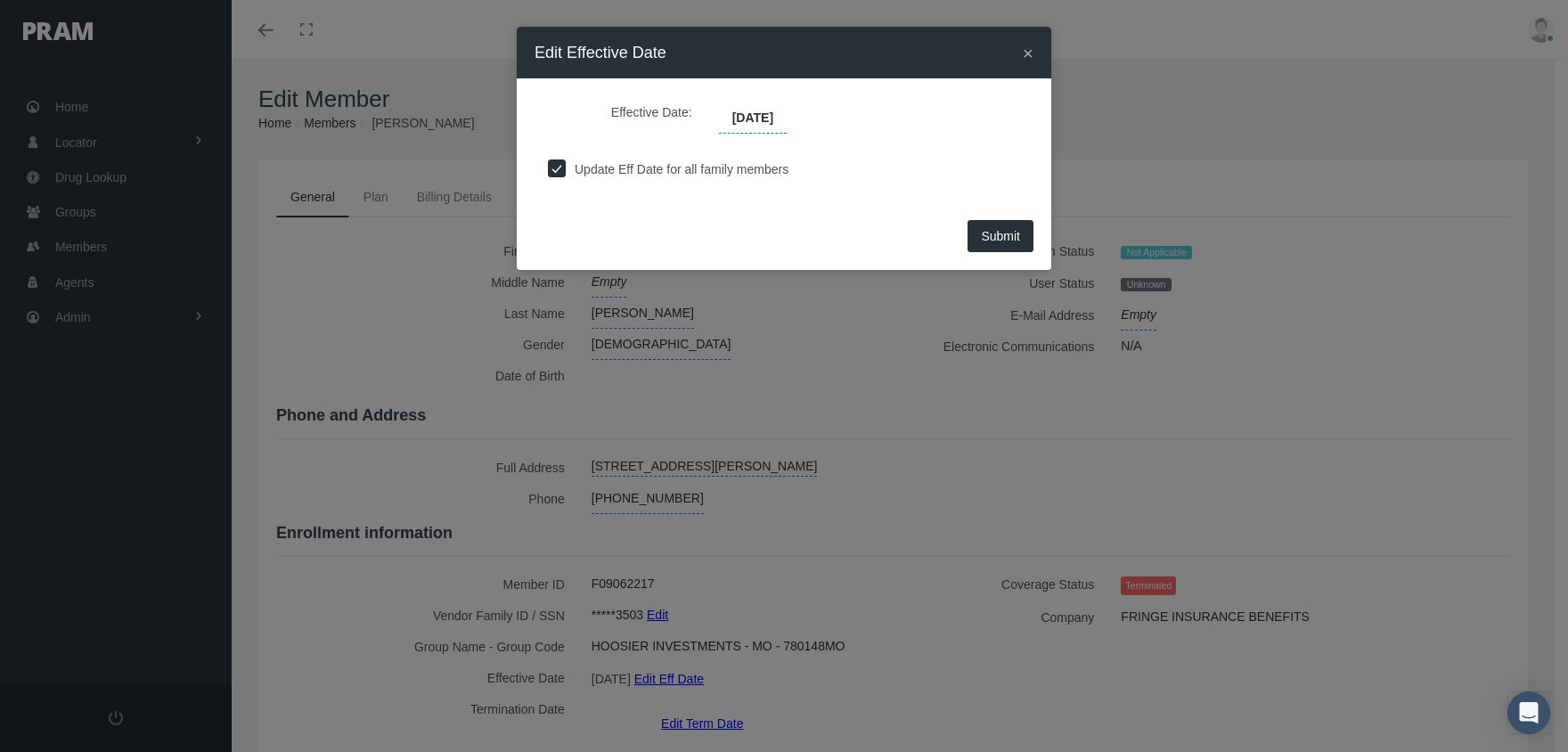
click at [995, 229] on span "Submit" at bounding box center [1001, 236] width 39 height 15
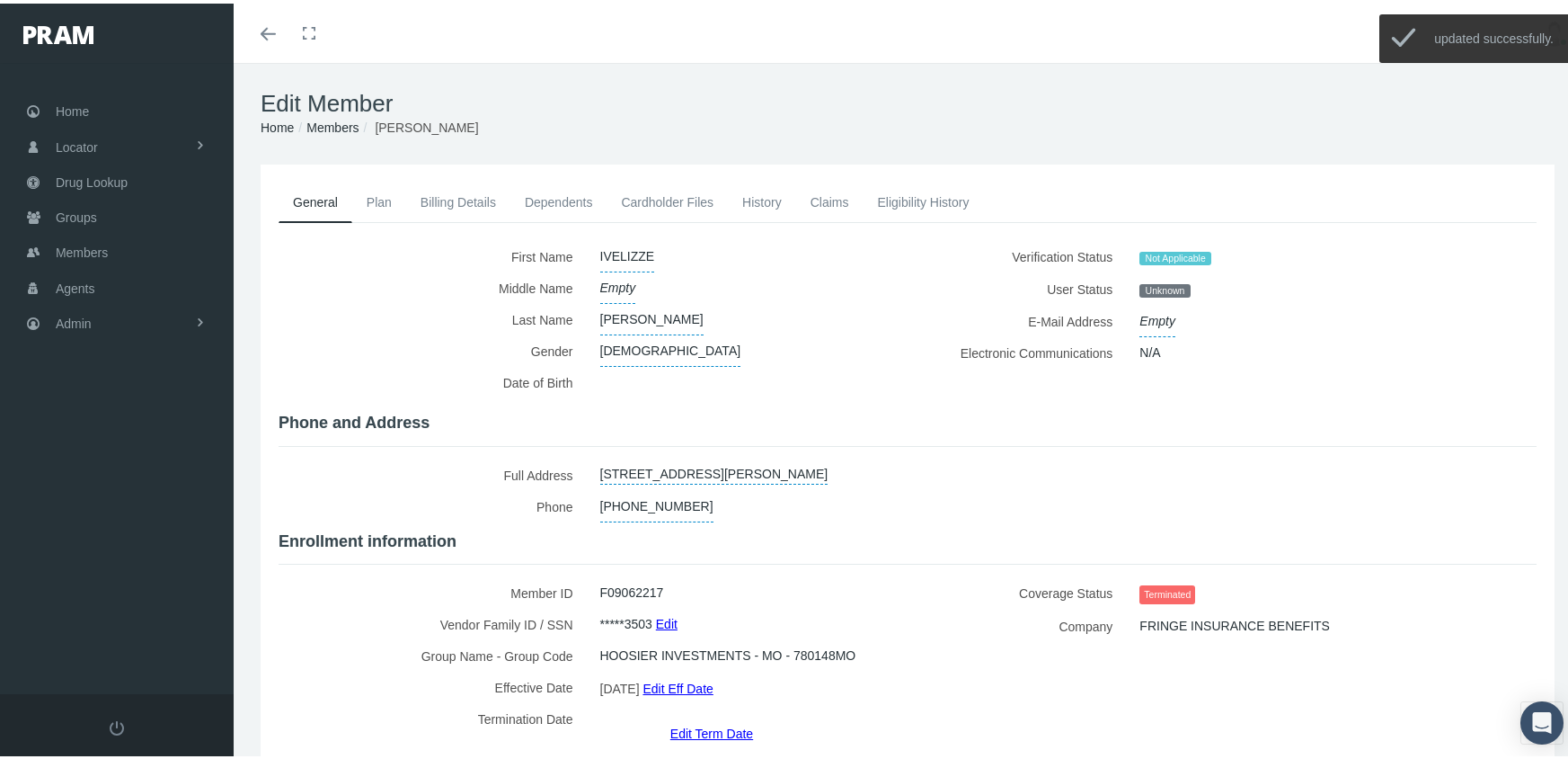
click at [761, 197] on link "History" at bounding box center [762, 198] width 68 height 39
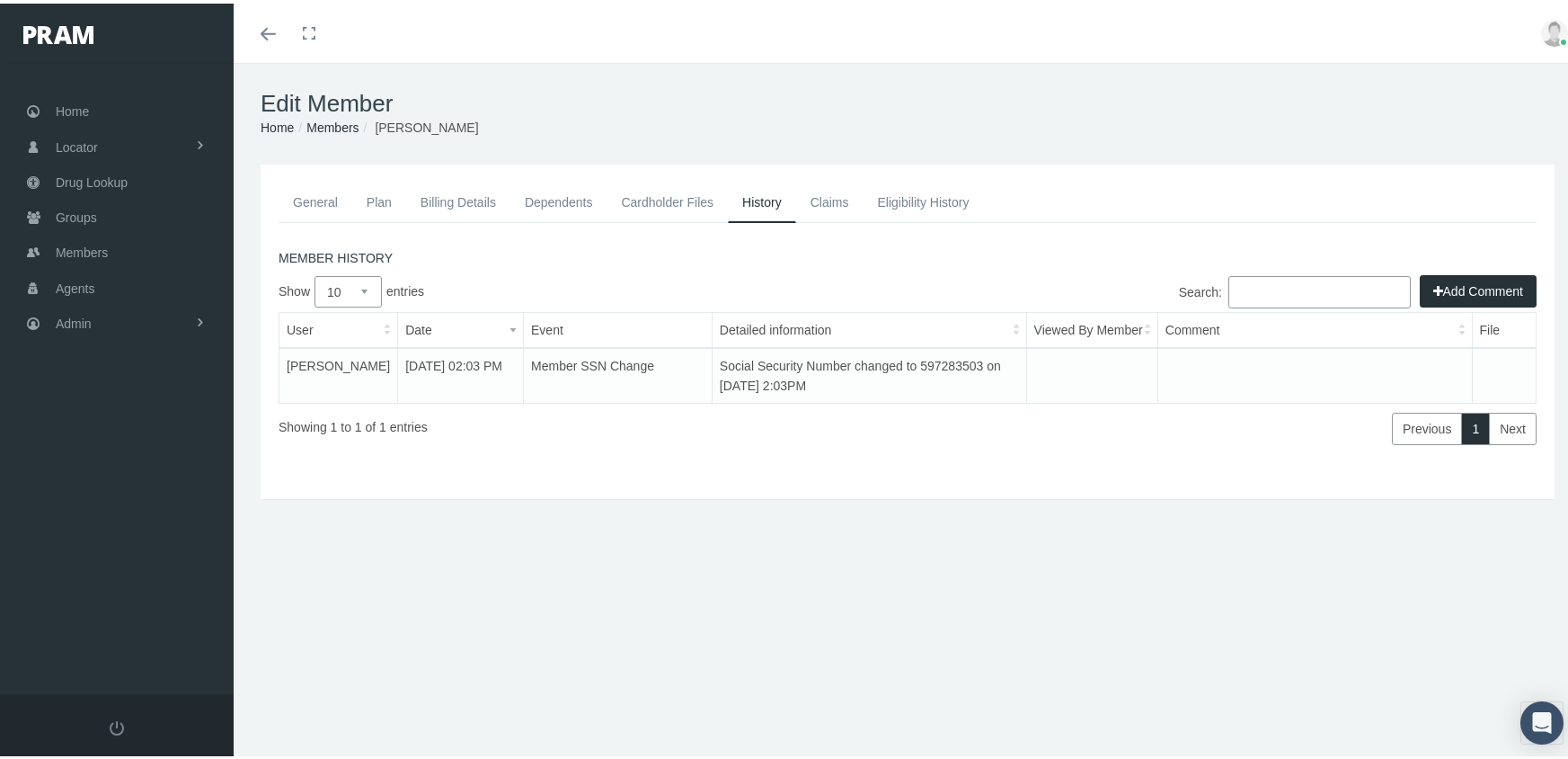
click at [1460, 285] on button "Add Comment" at bounding box center [1478, 287] width 116 height 33
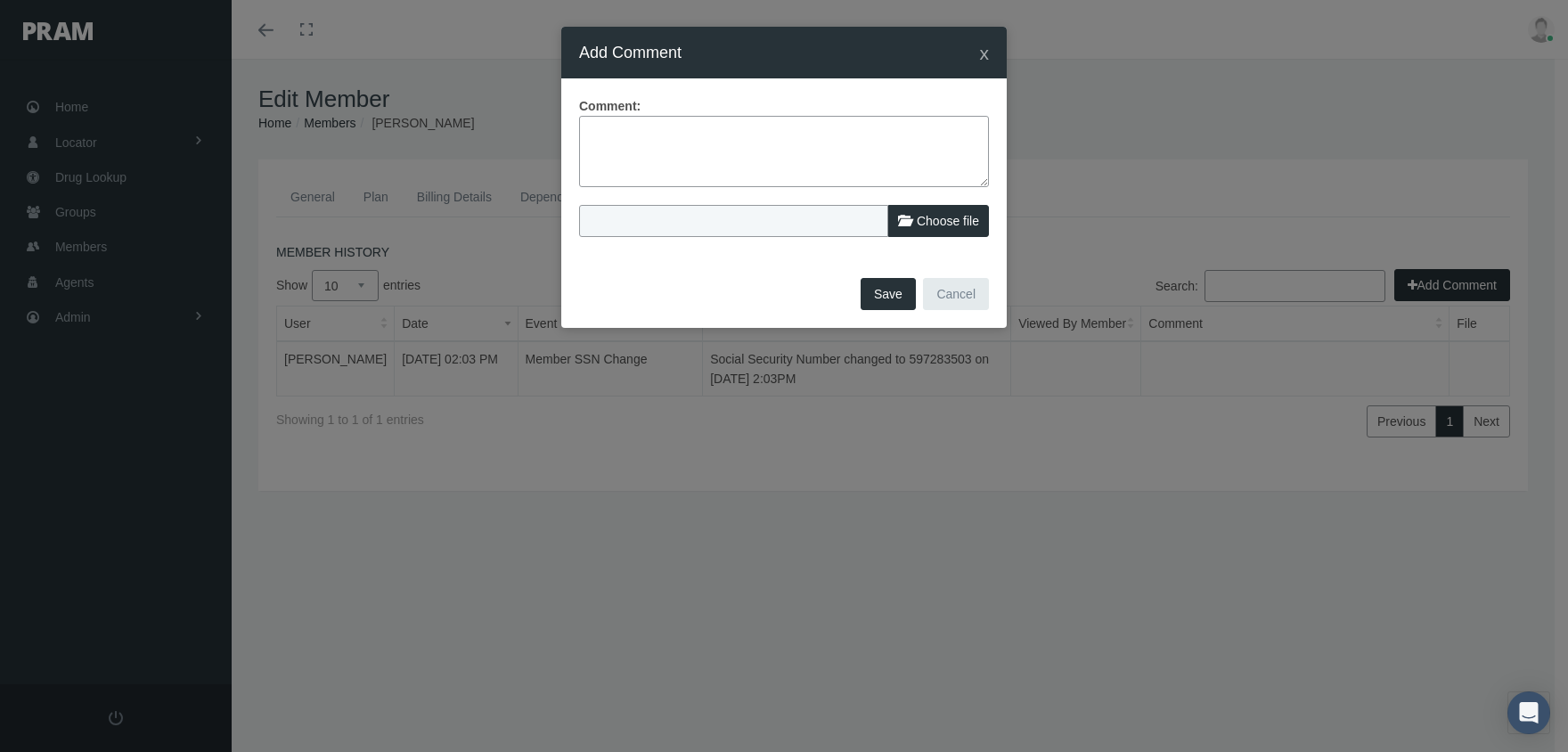
click at [639, 135] on textarea at bounding box center [784, 151] width 410 height 71
type textarea "Eff date chgd to 3/24/25 via Fringe file"
click at [891, 297] on button "Save" at bounding box center [888, 293] width 55 height 32
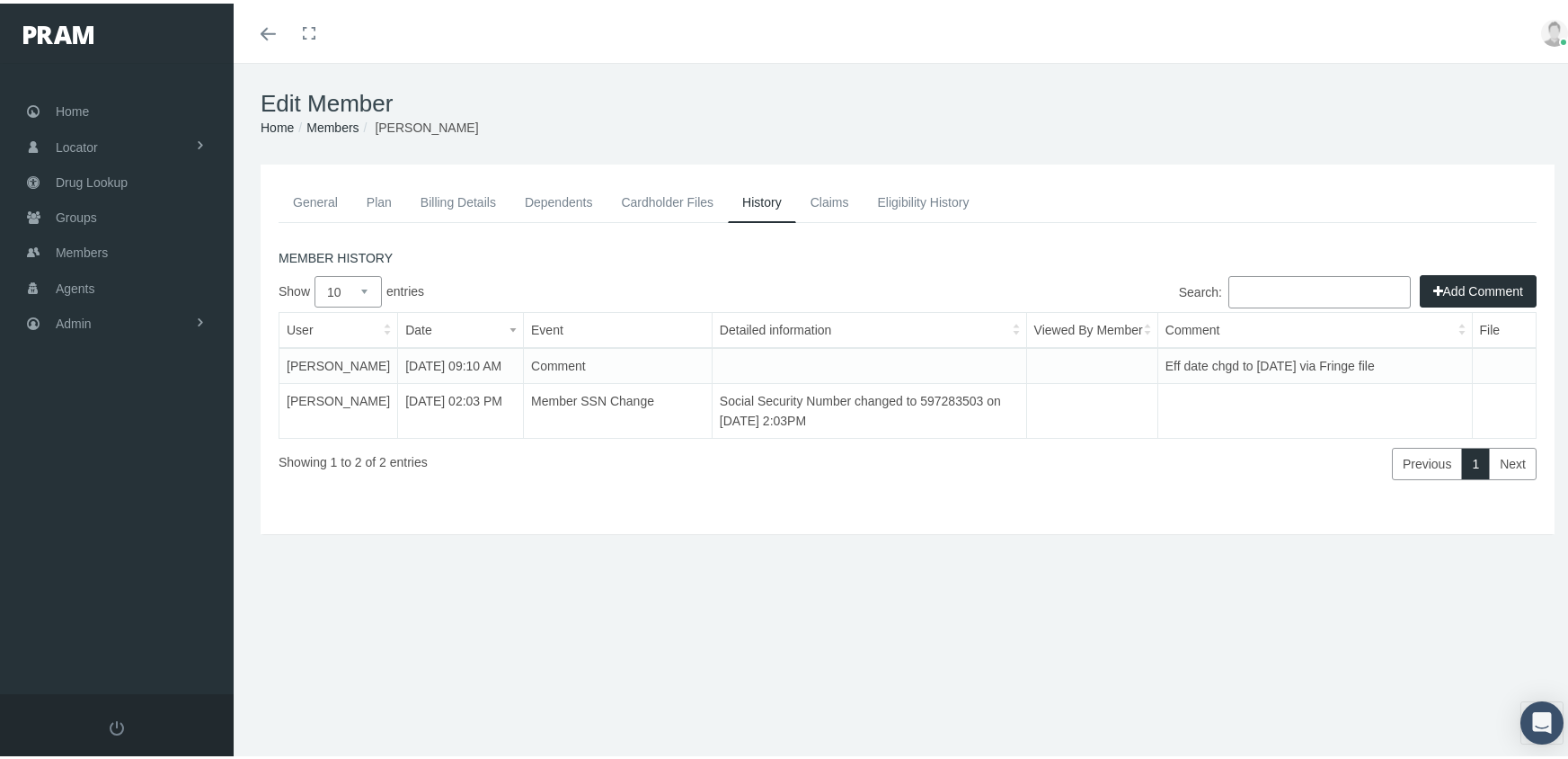
click at [328, 116] on link "Members" at bounding box center [333, 123] width 52 height 15
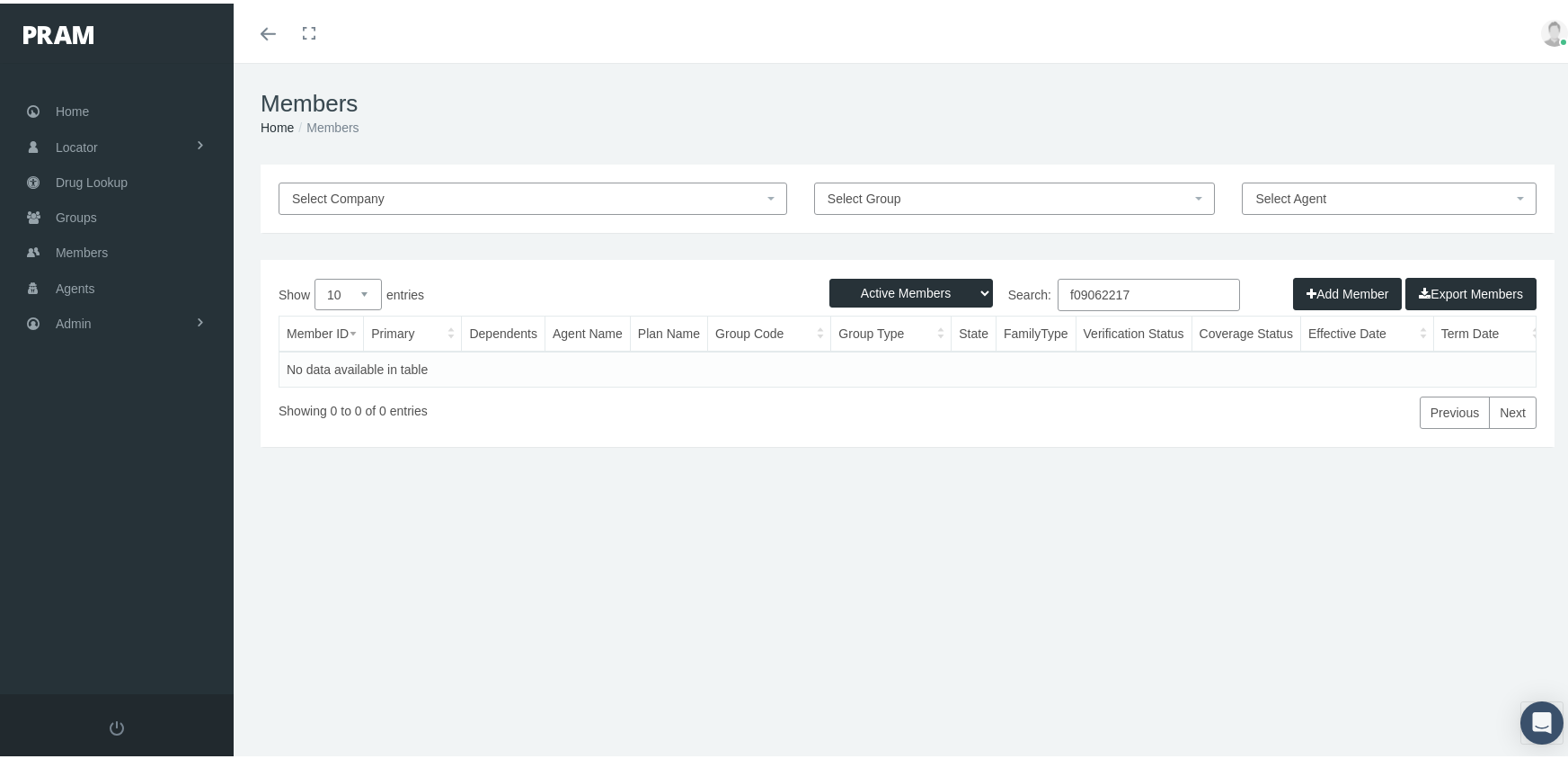
click at [905, 283] on select "Active Members Terminated Members Active & Terminated" at bounding box center [912, 289] width 164 height 29
select select "3"
click at [830, 275] on select "Active Members Terminated Members Active & Terminated" at bounding box center [912, 289] width 164 height 29
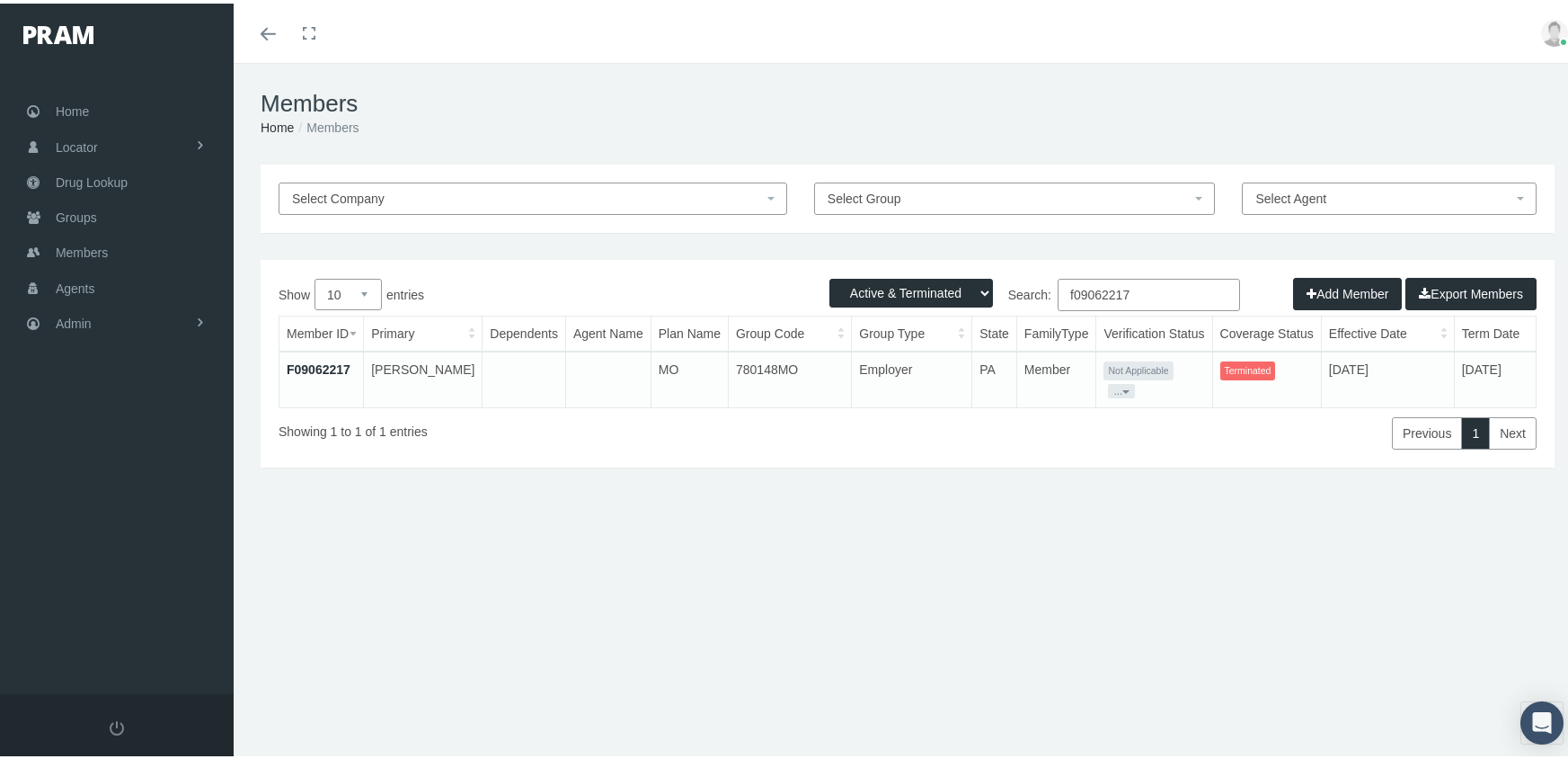
click at [1146, 297] on input "f09062217" at bounding box center [1149, 291] width 183 height 33
type input "f08466073"
click at [314, 358] on link "F08466073" at bounding box center [319, 365] width 64 height 15
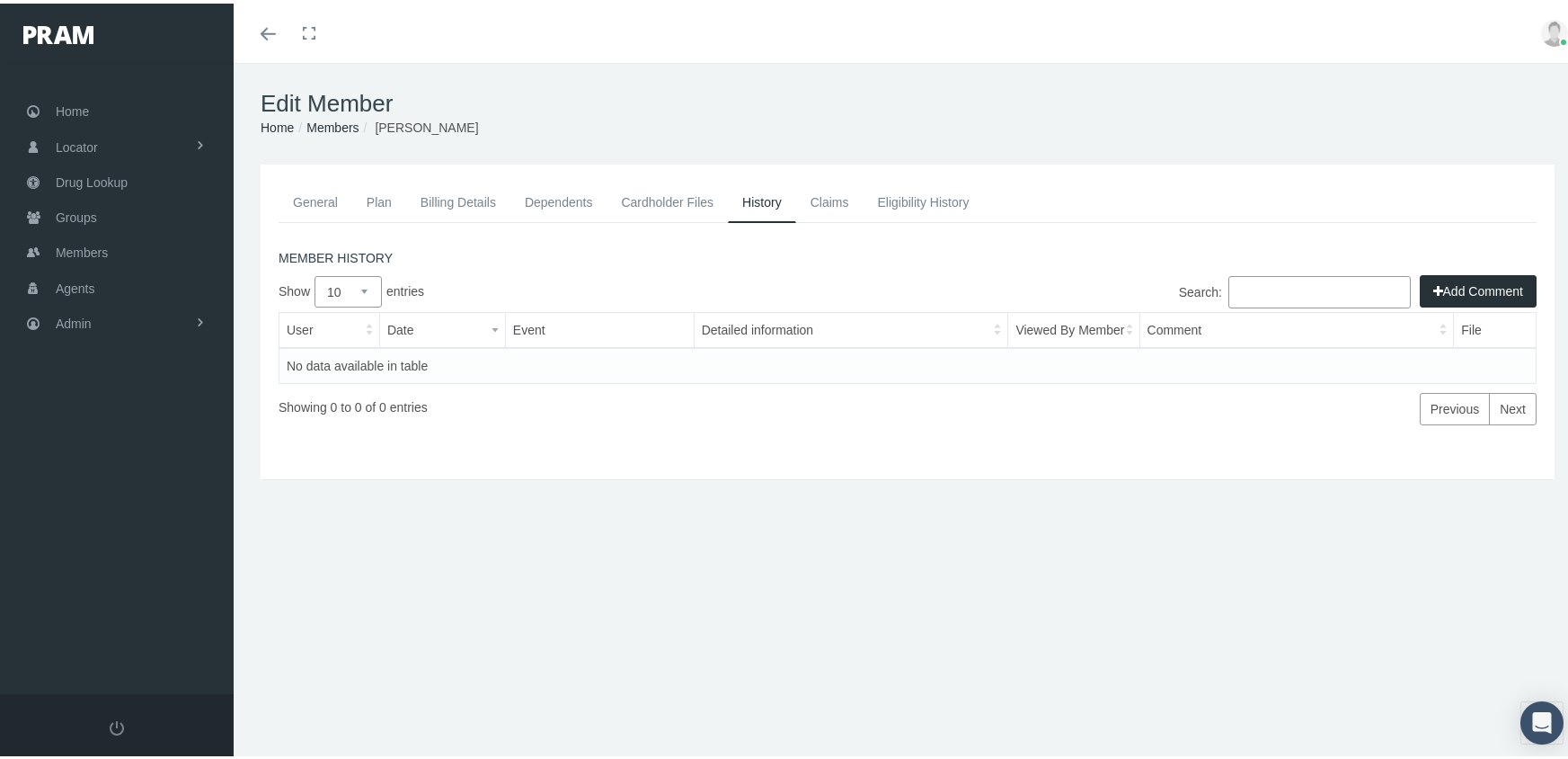
click at [311, 190] on link "General" at bounding box center [315, 198] width 74 height 39
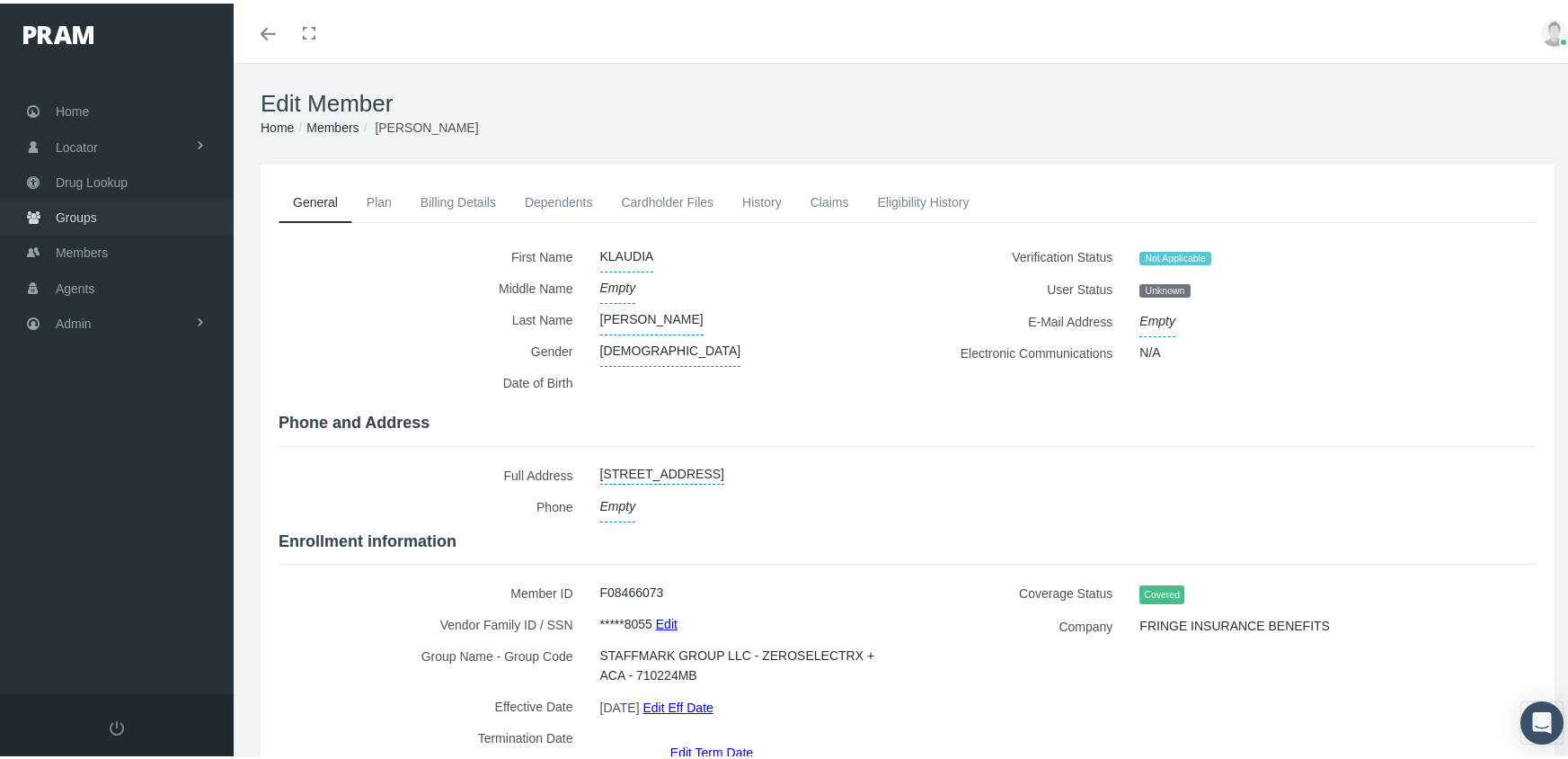
click at [98, 208] on link "Groups" at bounding box center [116, 214] width 234 height 36
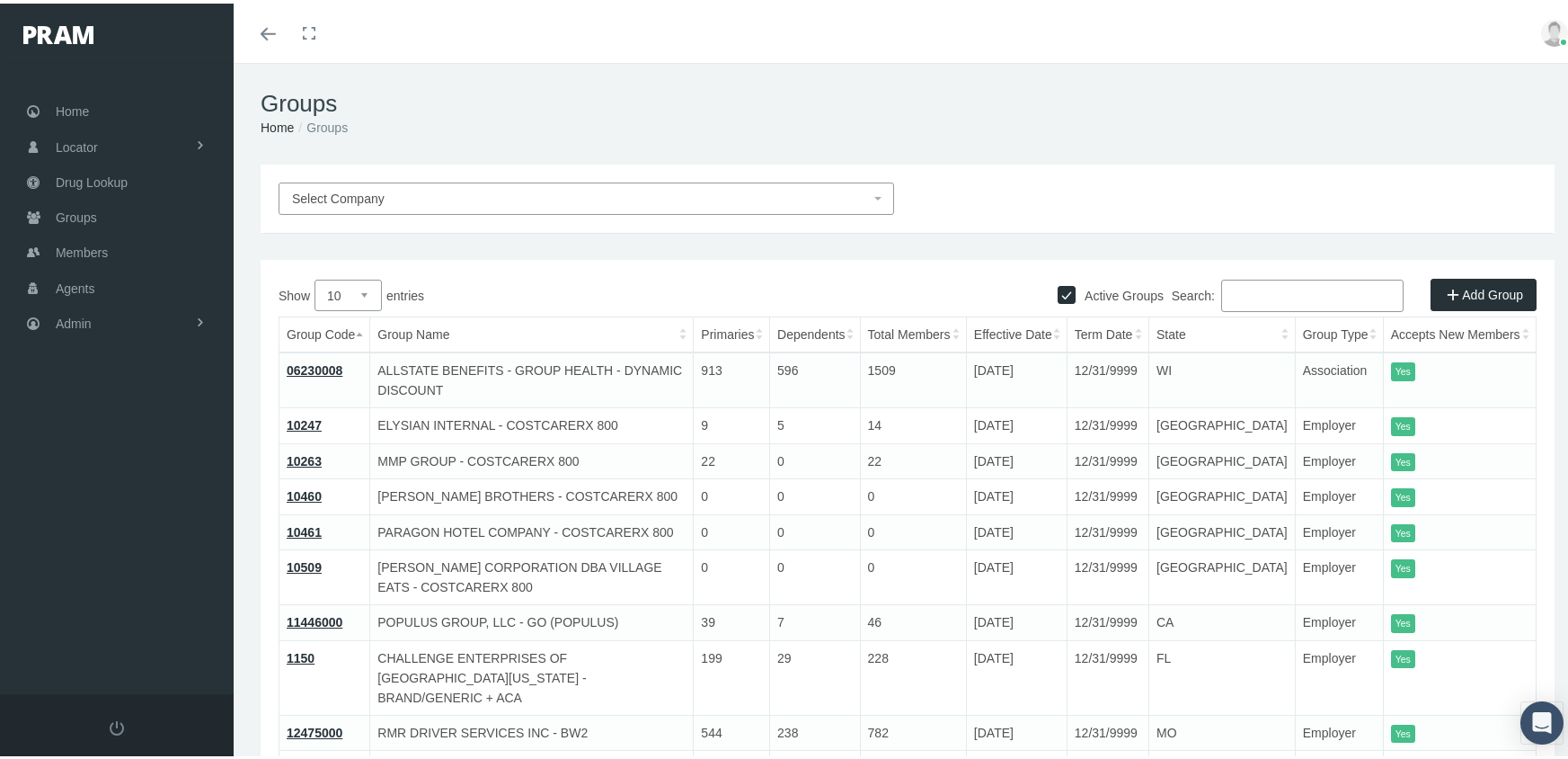
click at [1245, 288] on input "Search:" at bounding box center [1312, 292] width 183 height 33
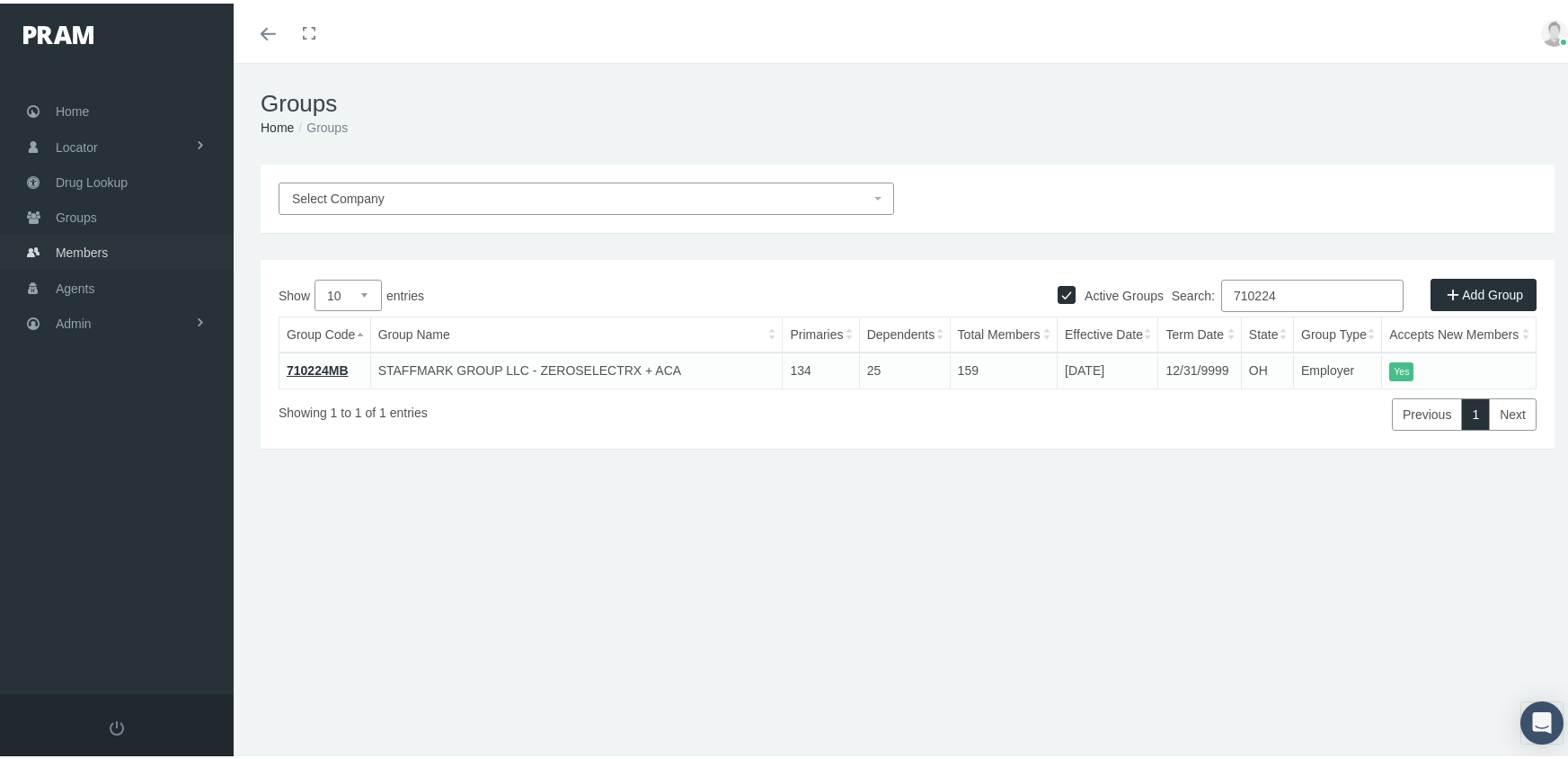
type input "710224"
click at [80, 246] on span "Members" at bounding box center [81, 249] width 52 height 35
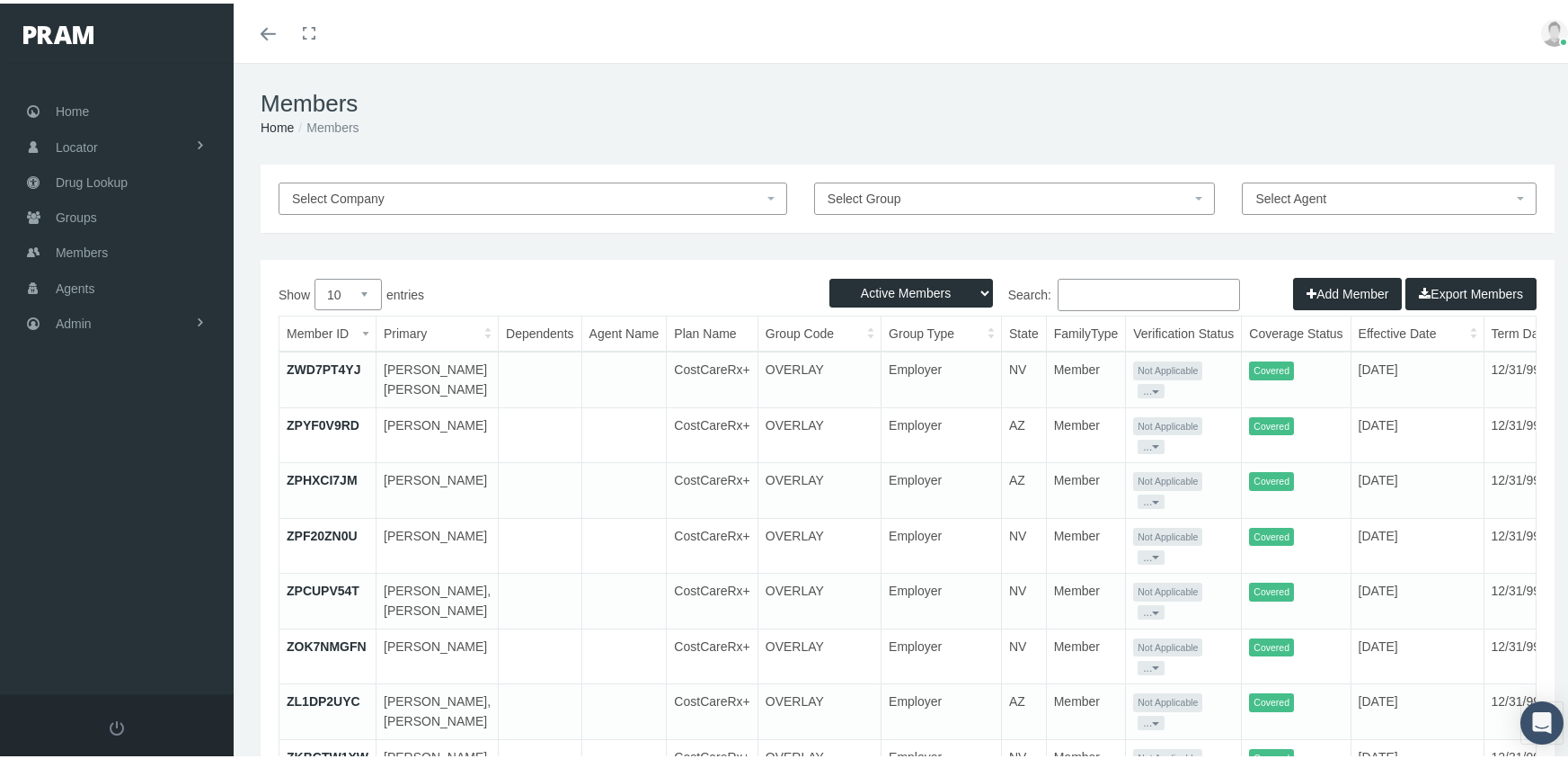
click at [906, 279] on select "Active Members Terminated Members Active & Terminated" at bounding box center [912, 289] width 164 height 29
select select "3"
click at [830, 275] on select "Active Members Terminated Members Active & Terminated" at bounding box center [912, 289] width 164 height 29
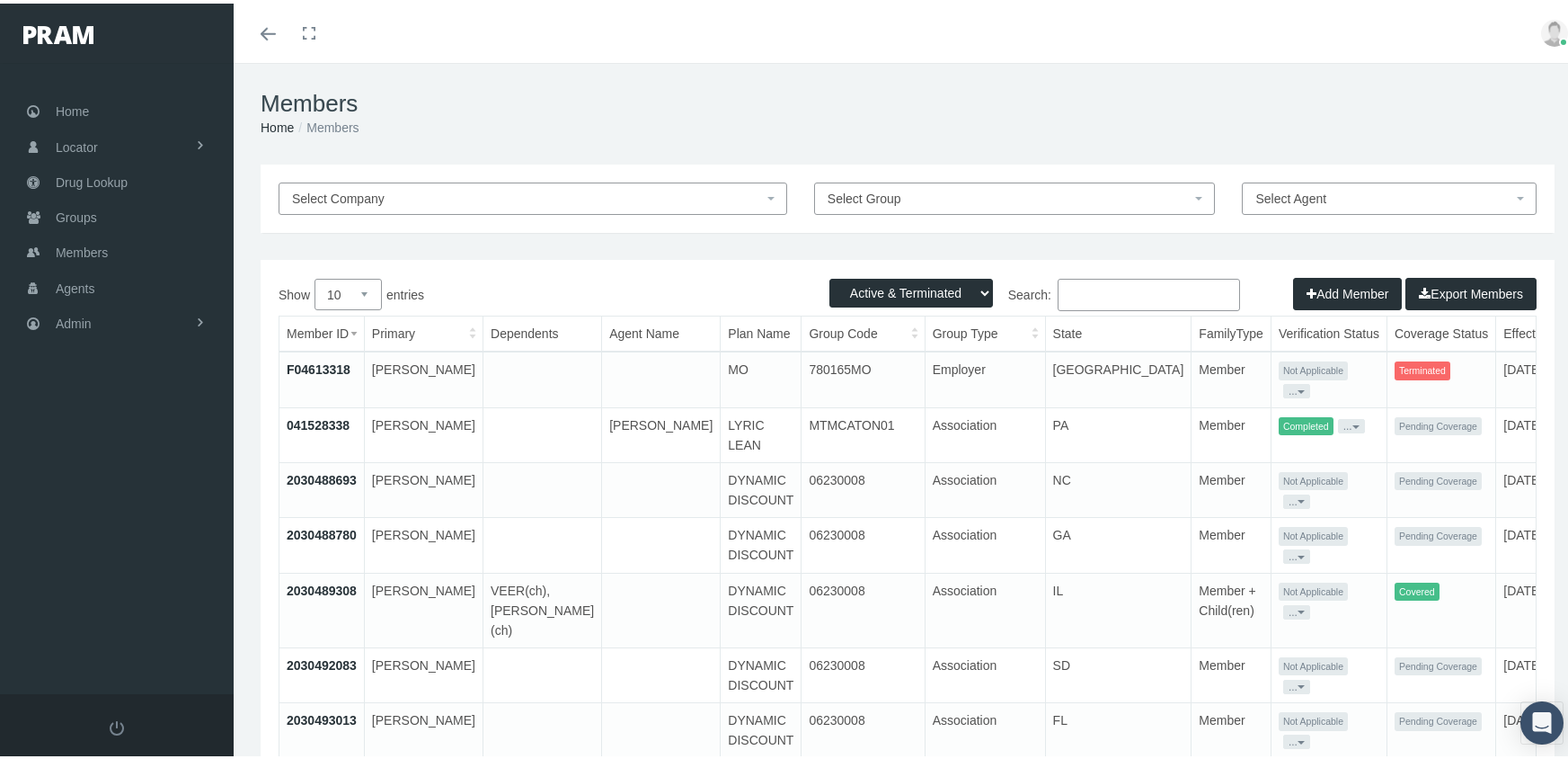
click at [1092, 288] on input "Search:" at bounding box center [1149, 291] width 183 height 33
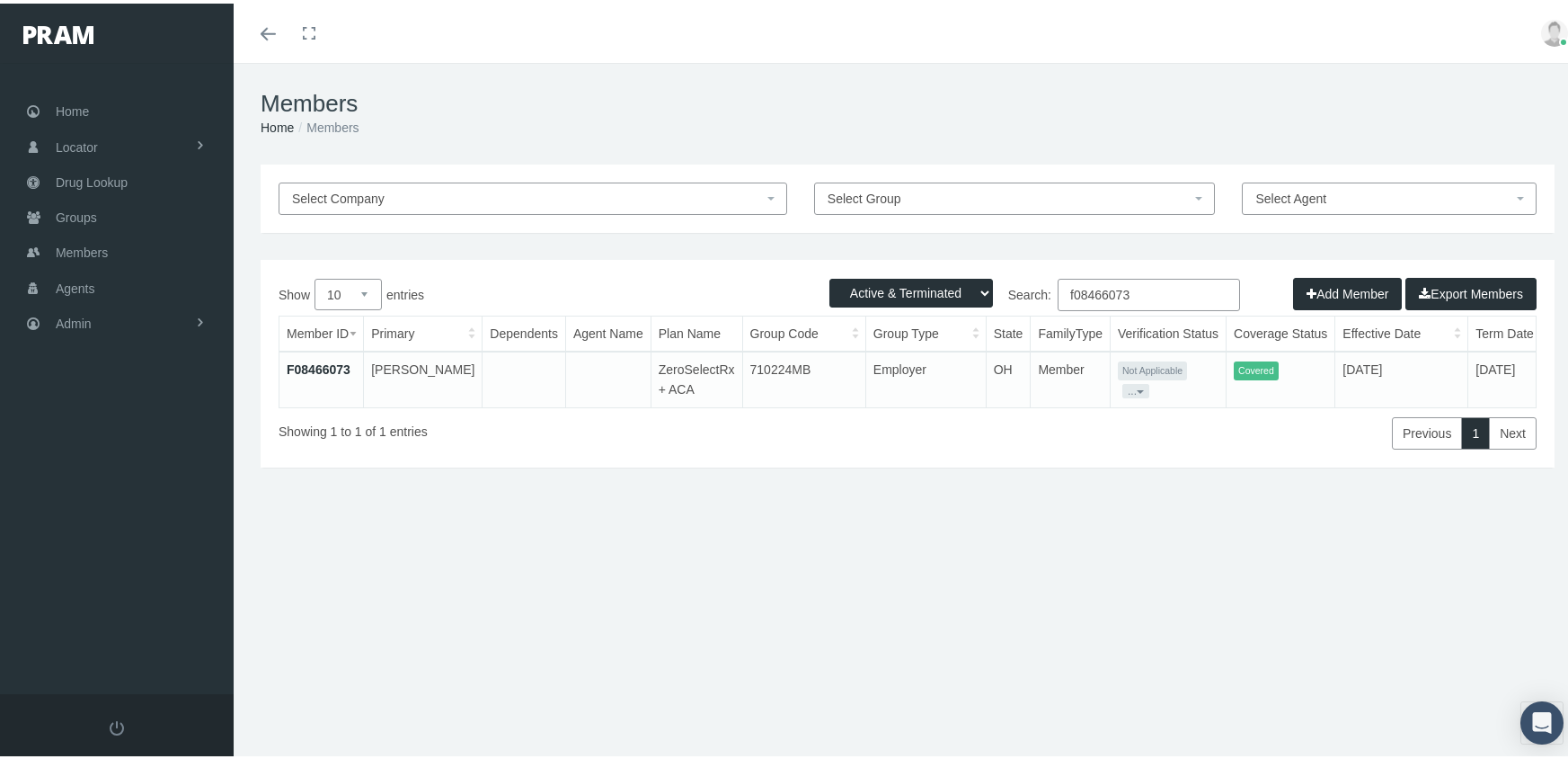
type input "f08466073"
click at [320, 367] on link "F08466073" at bounding box center [319, 365] width 64 height 15
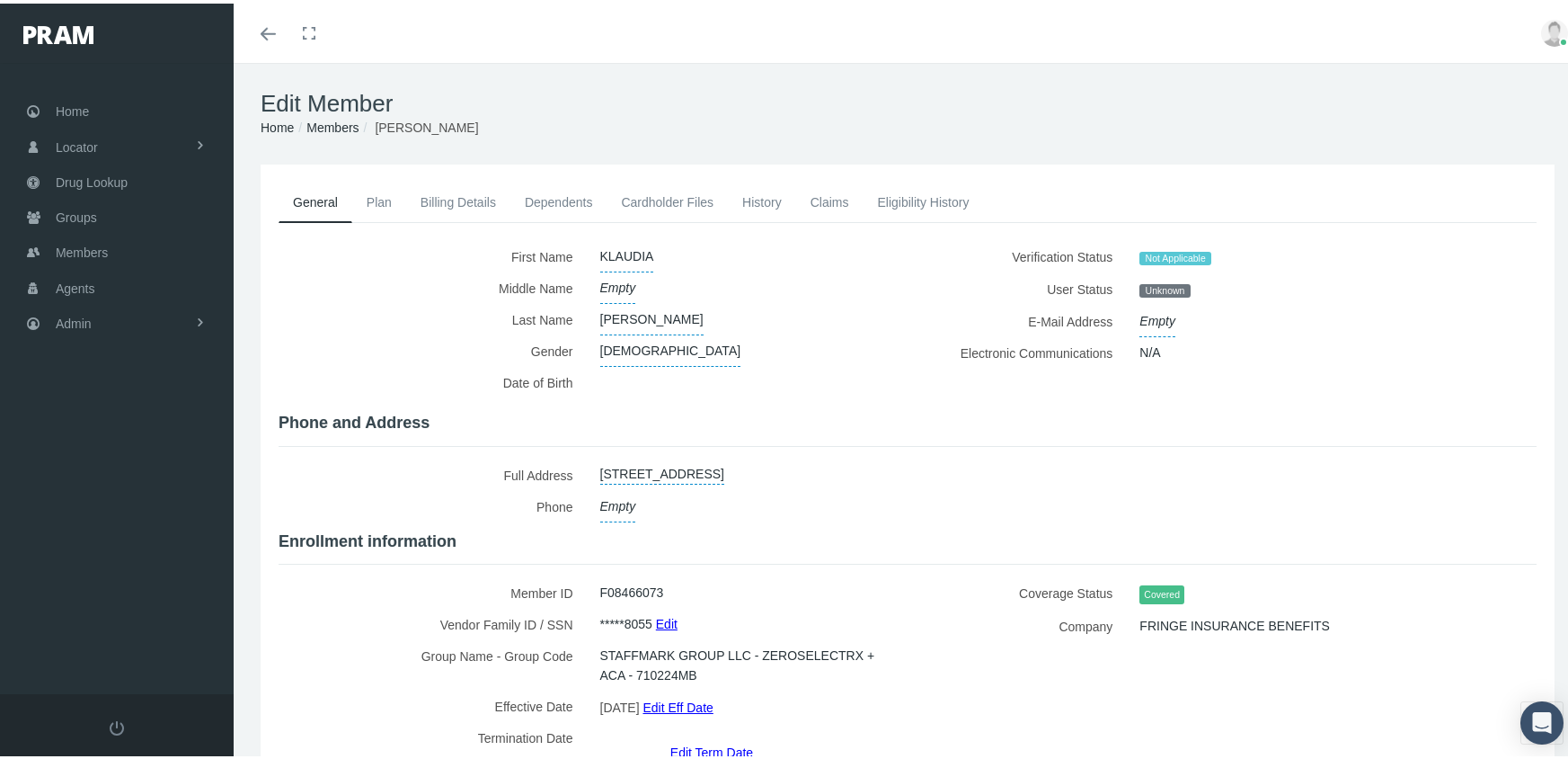
click at [768, 192] on link "History" at bounding box center [762, 198] width 68 height 39
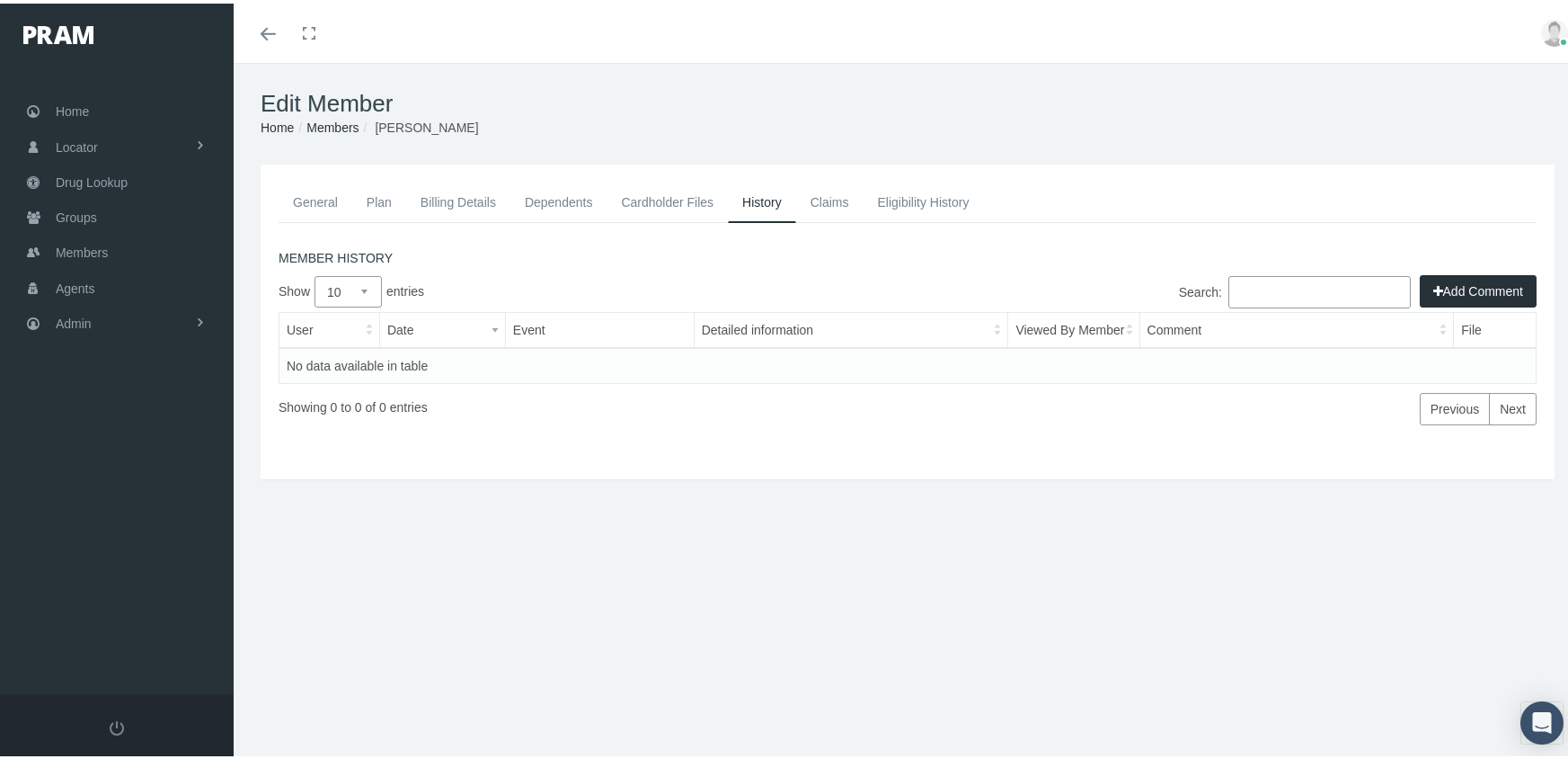
click at [1482, 288] on button "Add Comment" at bounding box center [1478, 287] width 116 height 33
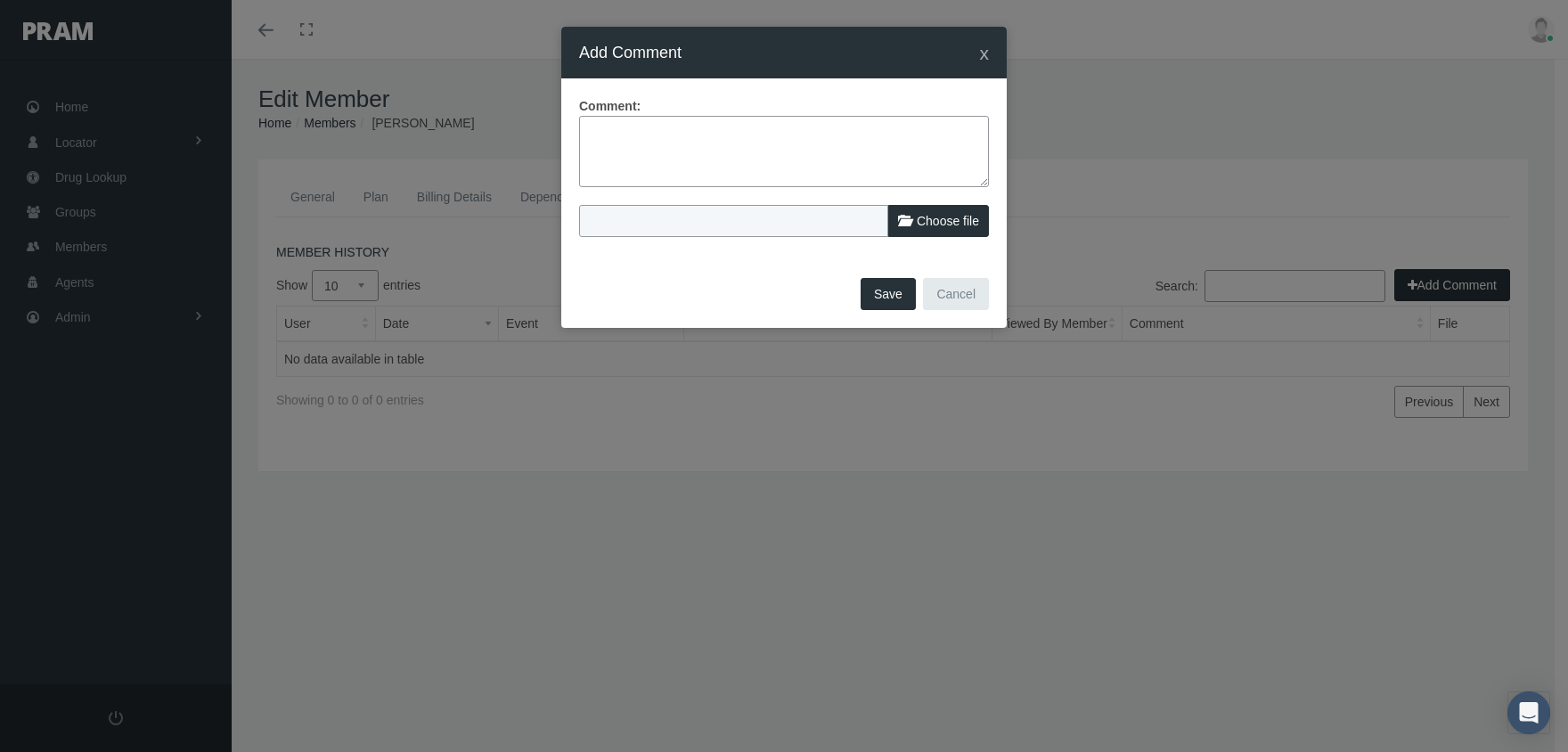
click at [697, 135] on textarea at bounding box center [784, 151] width 410 height 71
type textarea "M"
type textarea "f"
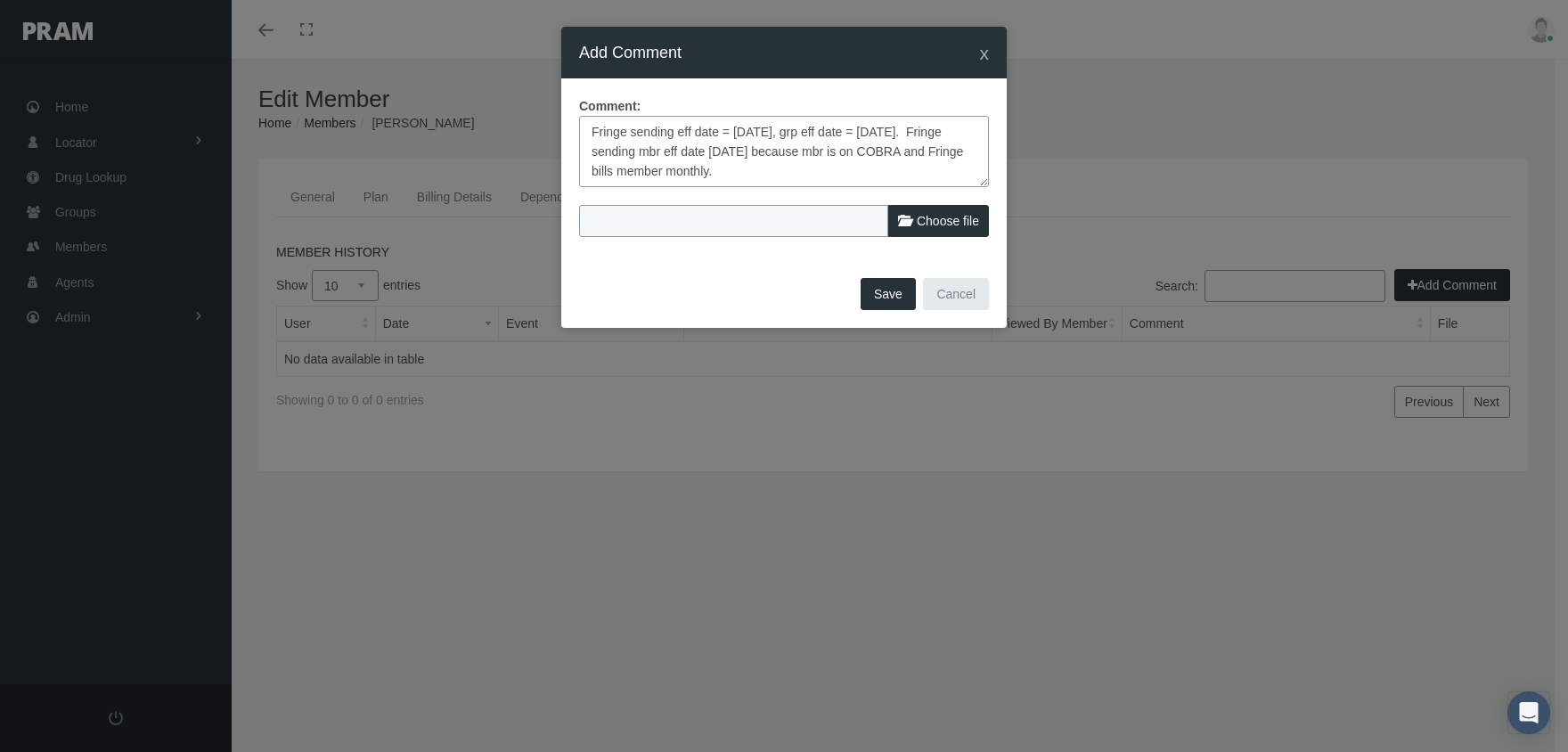
type textarea "Fringe sending eff date = 12/1/24, grp eff date = 12/30/24. Fringe sending mbr …"
click at [884, 292] on button "Save" at bounding box center [888, 293] width 55 height 32
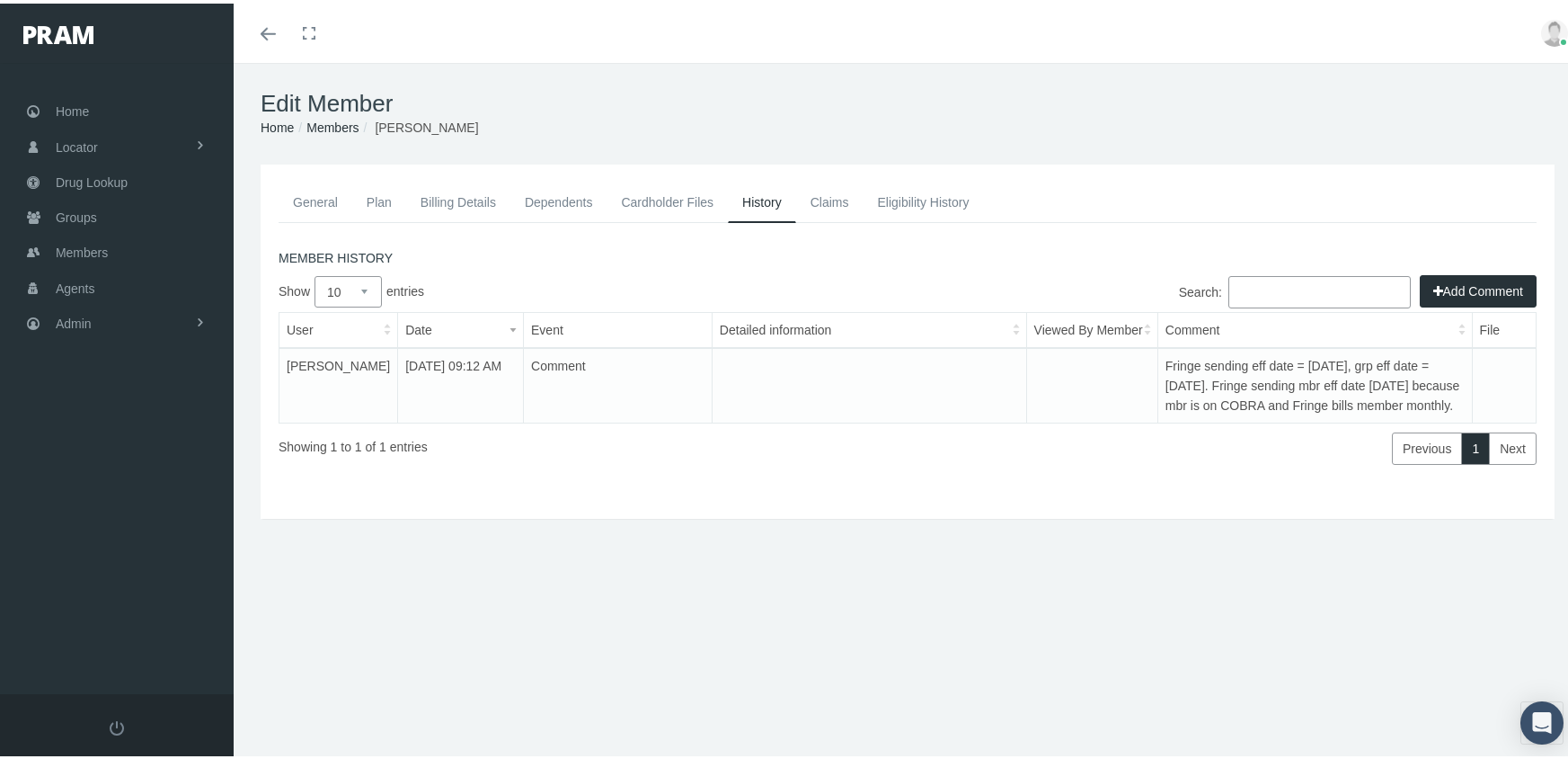
click at [337, 125] on link "Members" at bounding box center [333, 123] width 52 height 15
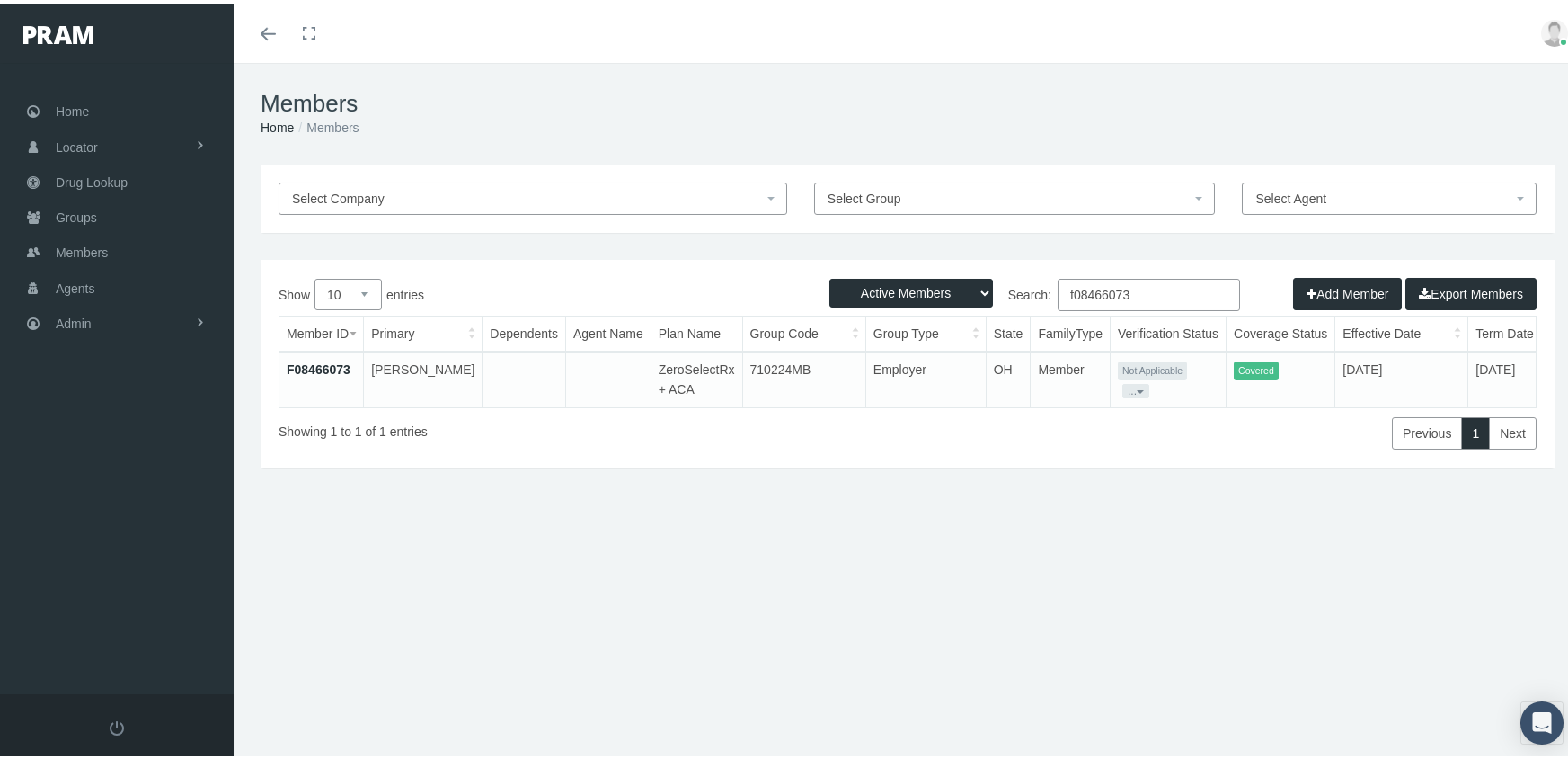
click at [880, 283] on select "Active Members Terminated Members Active & Terminated" at bounding box center [912, 289] width 164 height 29
select select "3"
click at [830, 275] on select "Active Members Terminated Members Active & Terminated" at bounding box center [912, 289] width 164 height 29
click at [1142, 287] on input "f08466073" at bounding box center [1149, 291] width 183 height 33
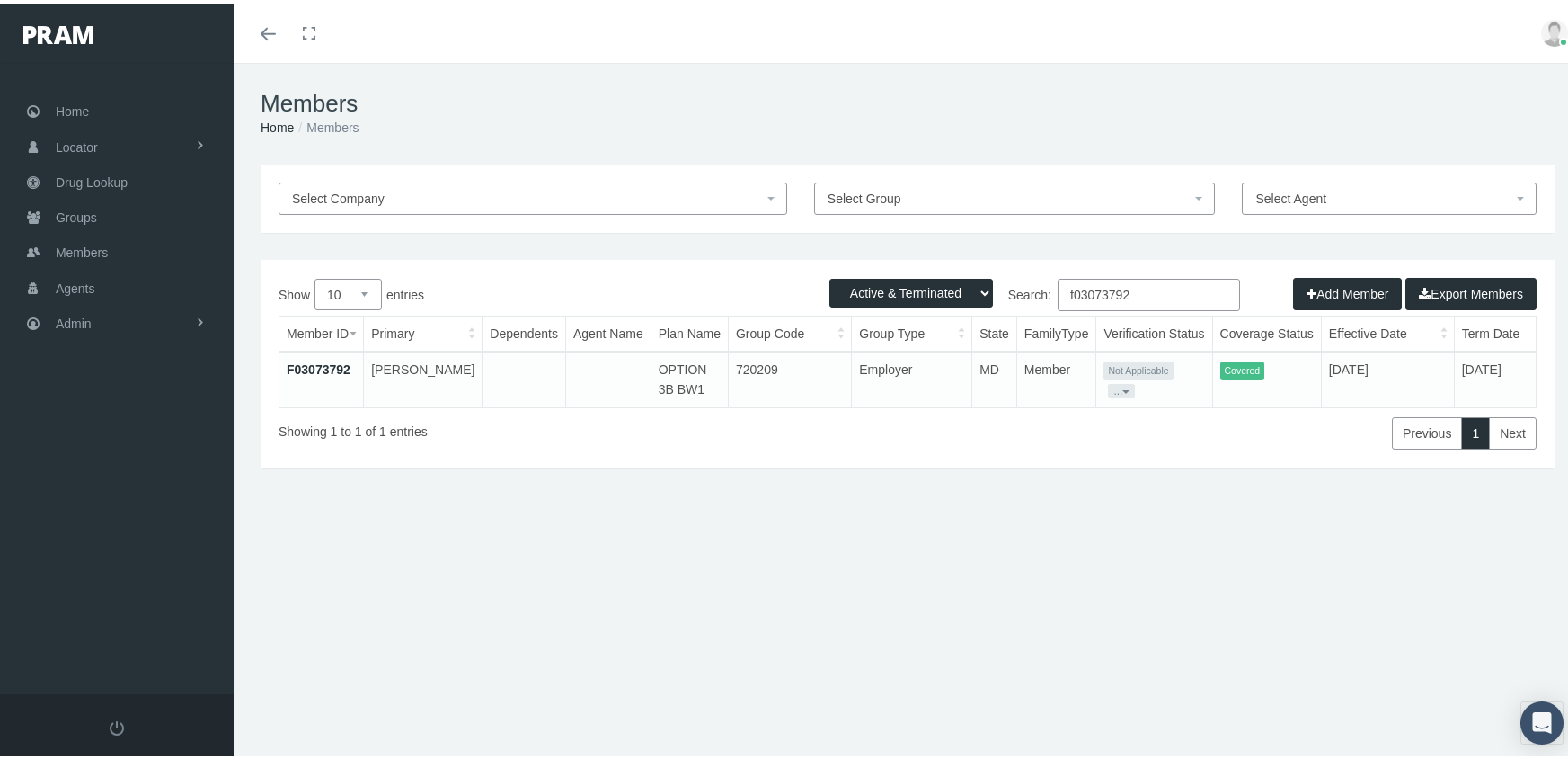
type input "f03073792"
click at [314, 358] on link "F03073792" at bounding box center [319, 365] width 64 height 15
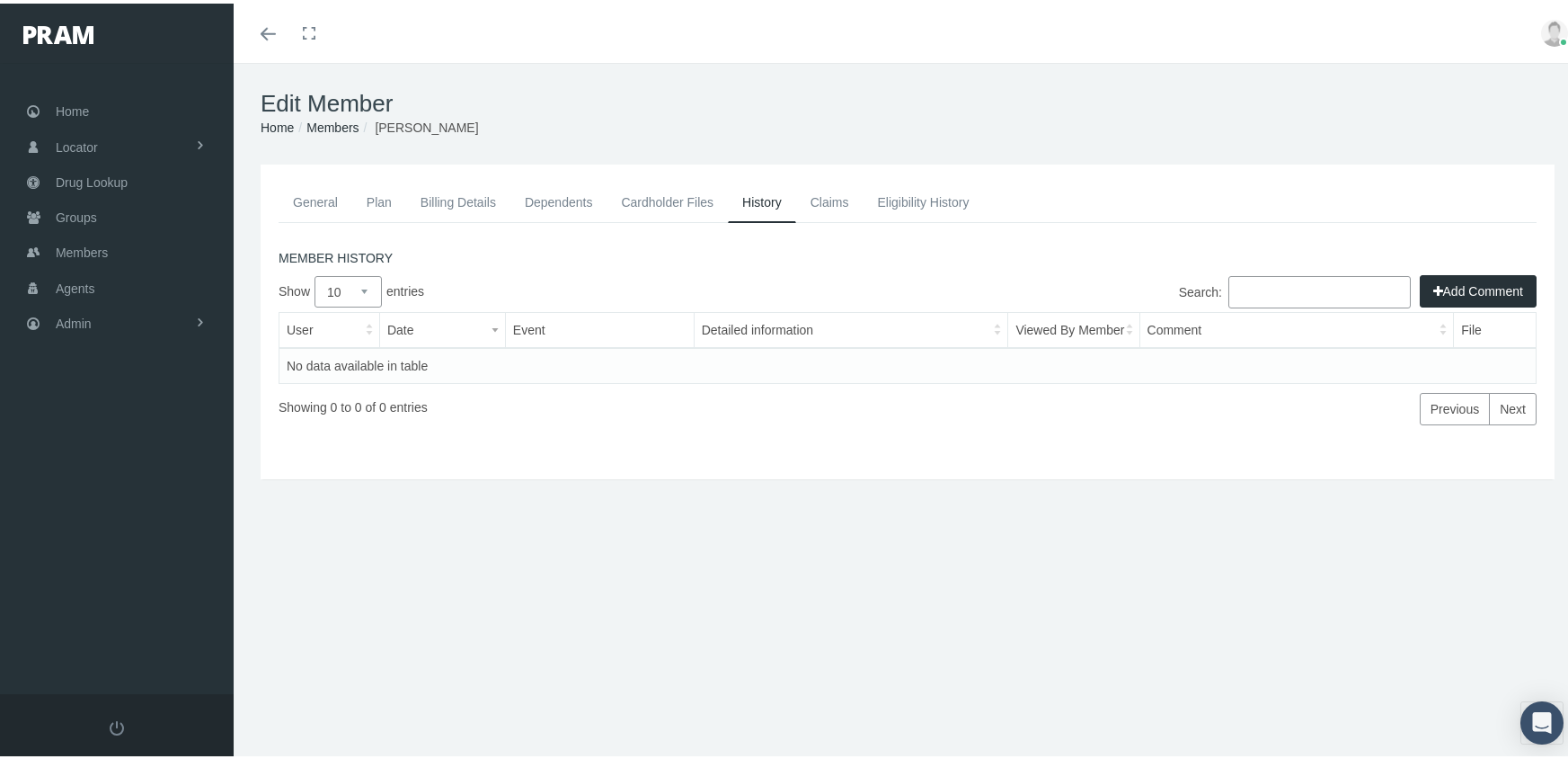
click at [931, 196] on link "Eligibility History" at bounding box center [923, 198] width 120 height 39
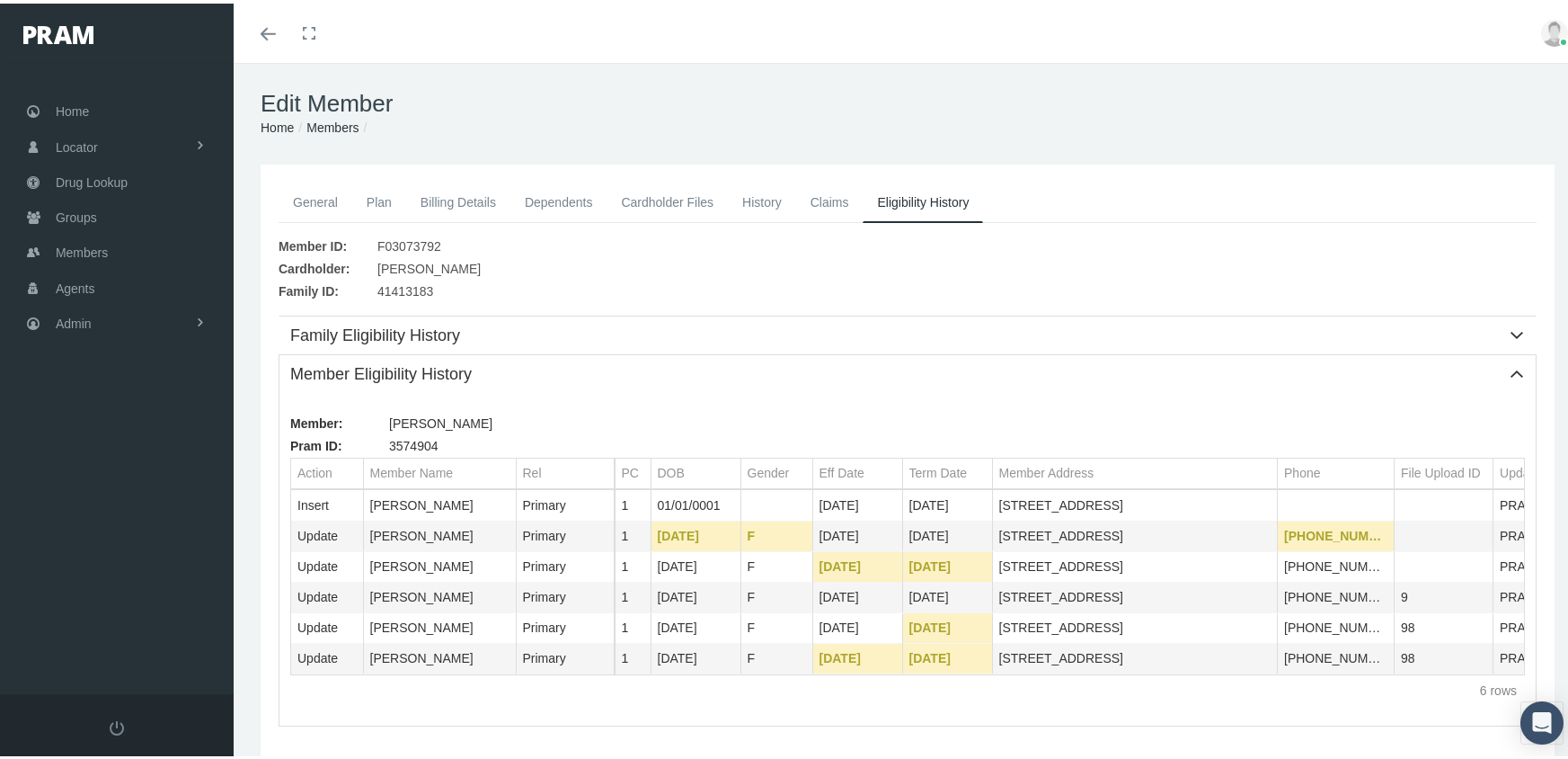
click at [324, 201] on link "General" at bounding box center [315, 198] width 74 height 39
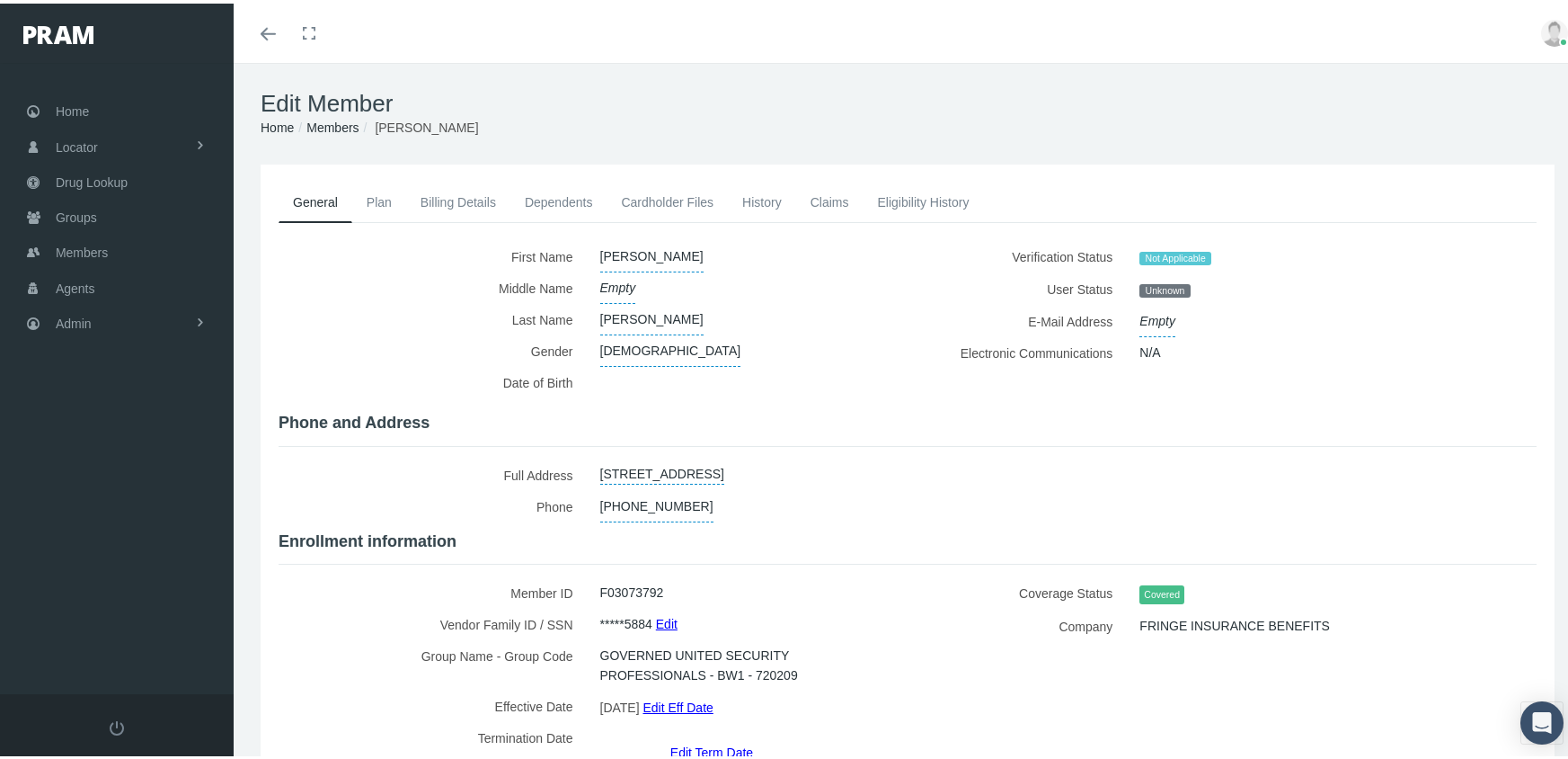
click at [711, 691] on link "Edit Eff Date" at bounding box center [677, 704] width 70 height 26
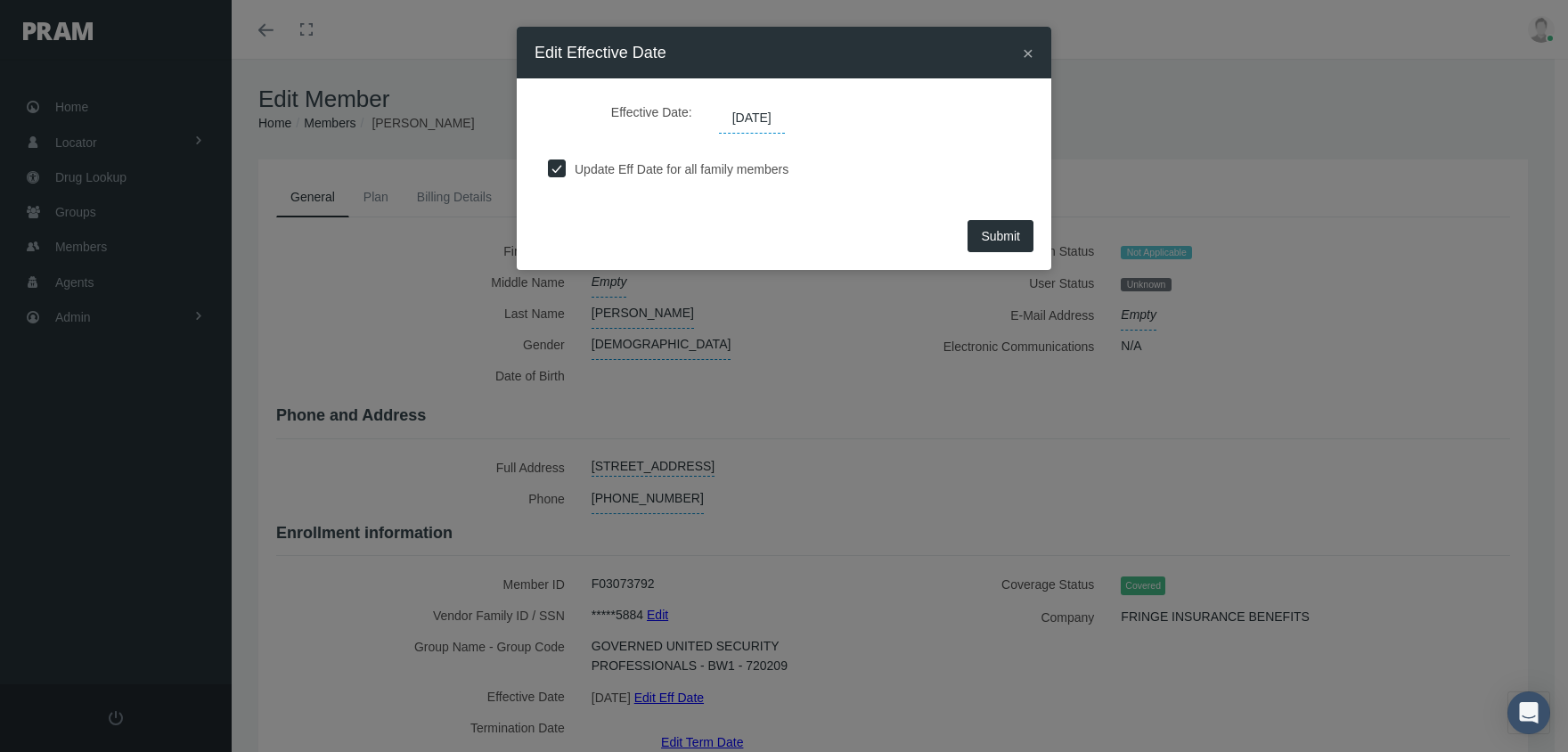
click at [755, 122] on span "[DATE]" at bounding box center [751, 118] width 66 height 30
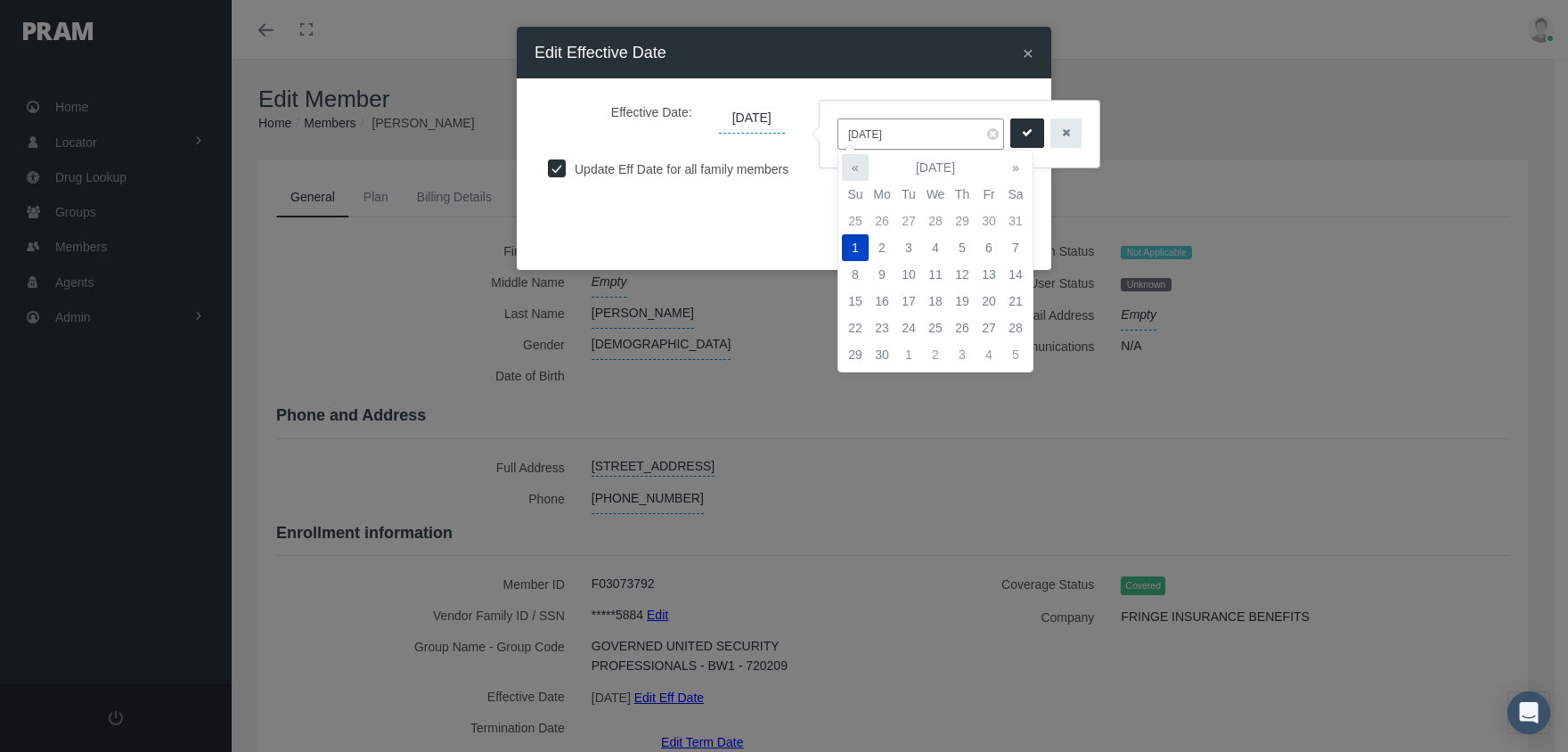
click at [850, 166] on th "«" at bounding box center [855, 167] width 26 height 26
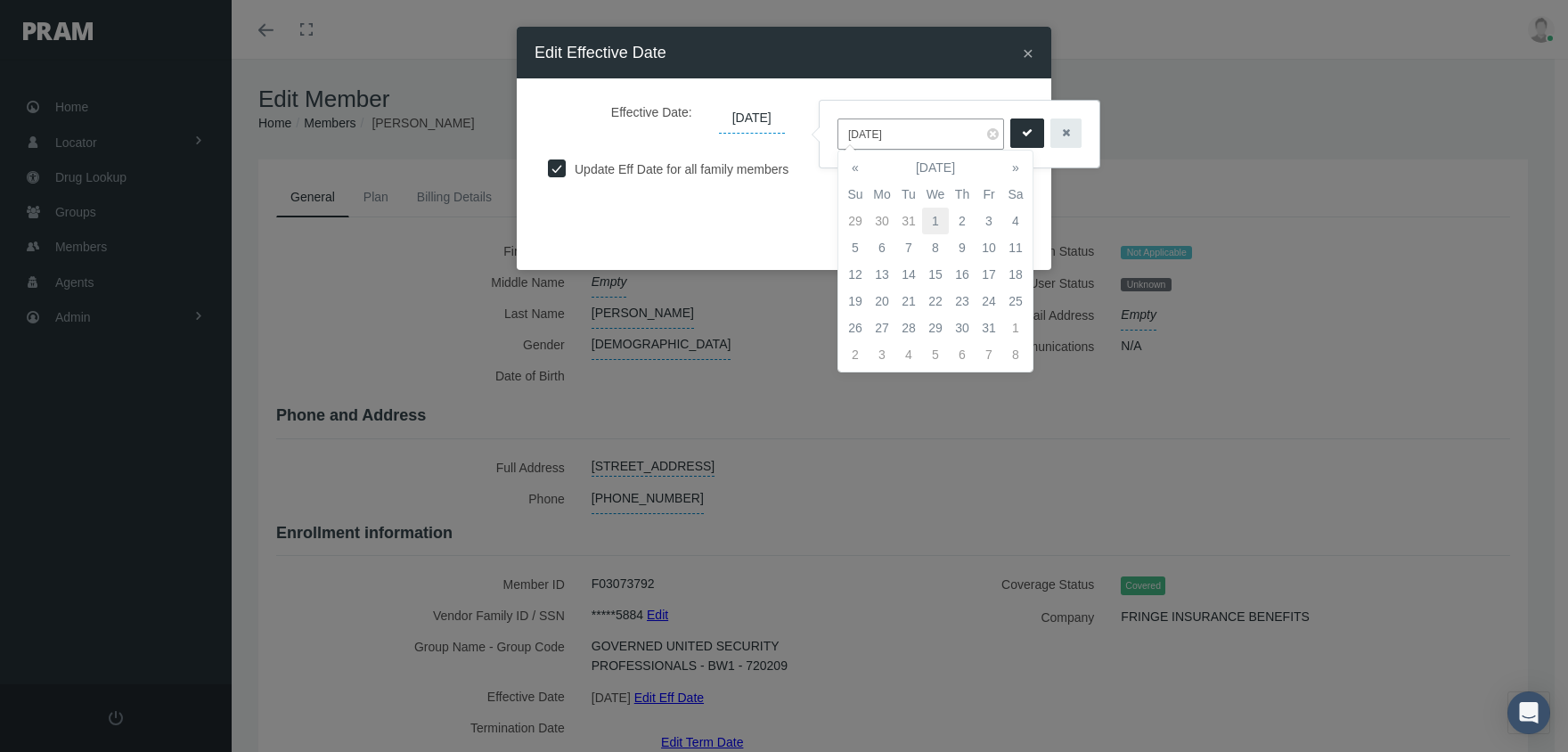
click at [934, 215] on td "1" at bounding box center [935, 220] width 26 height 26
type input "[DATE]"
click at [1010, 134] on button "submit" at bounding box center [1027, 133] width 34 height 29
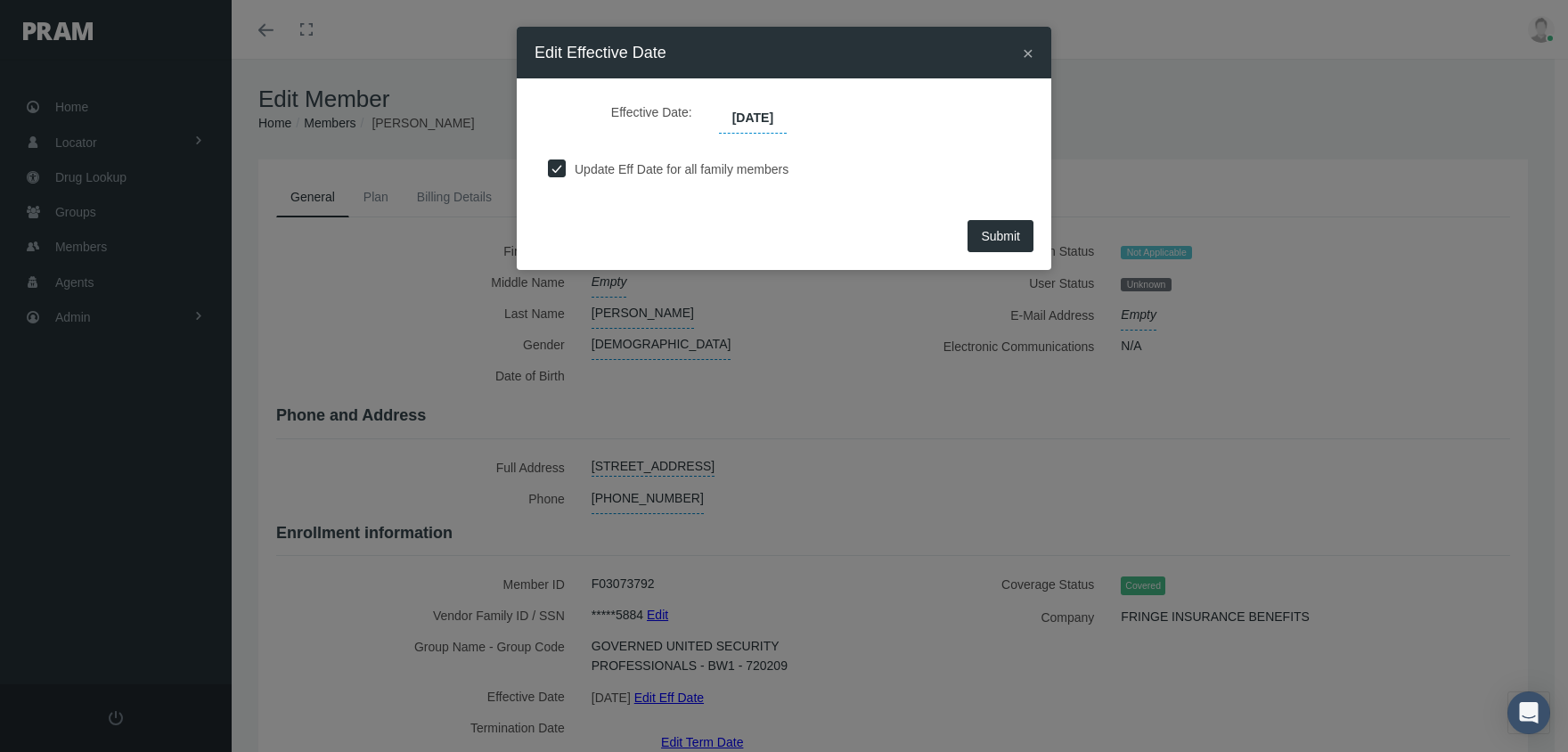
click at [986, 229] on span "Submit" at bounding box center [1001, 236] width 39 height 15
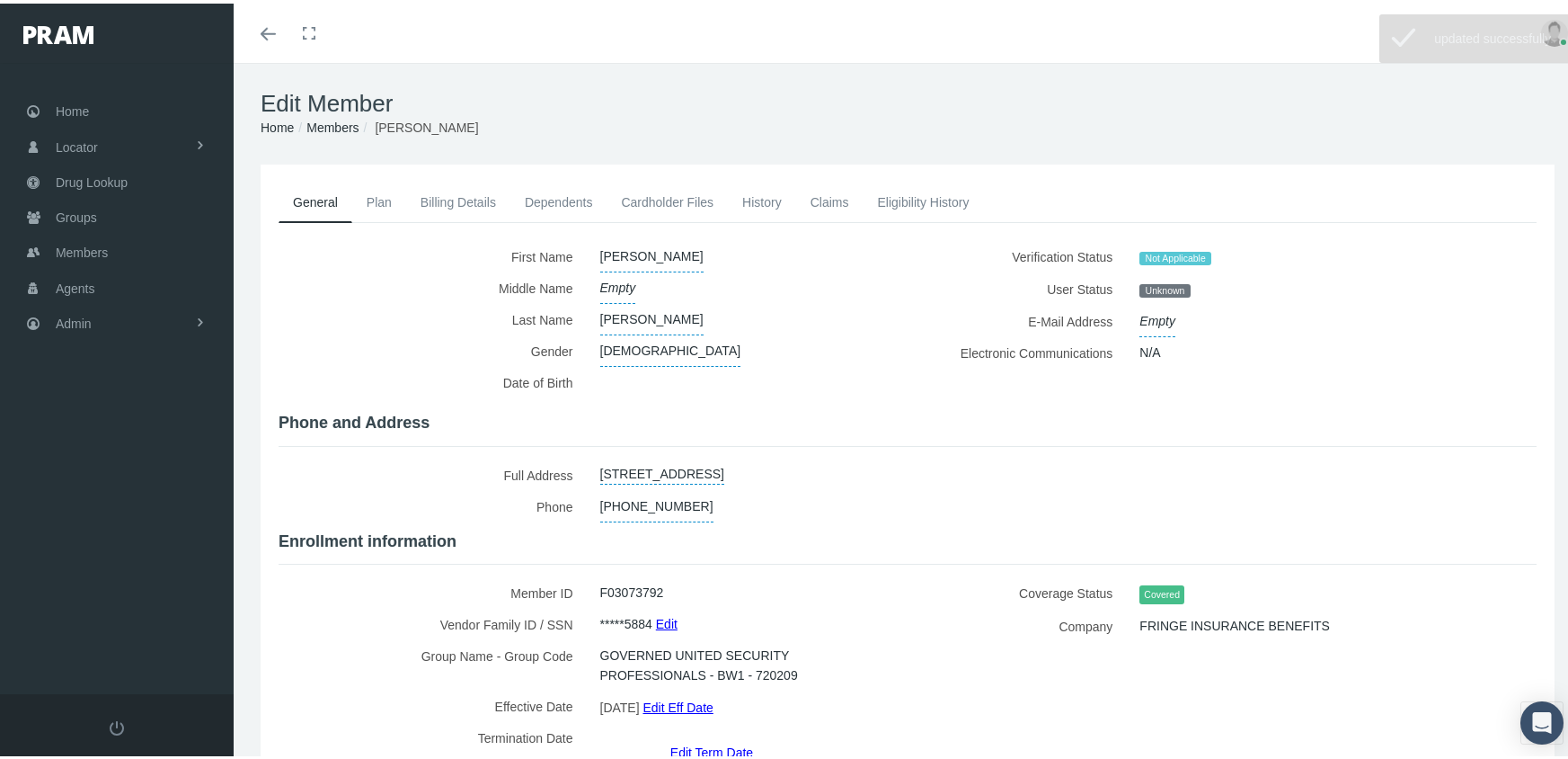
click at [322, 110] on h1 "Edit Member" at bounding box center [908, 100] width 1295 height 28
click at [321, 119] on link "Members" at bounding box center [333, 123] width 52 height 15
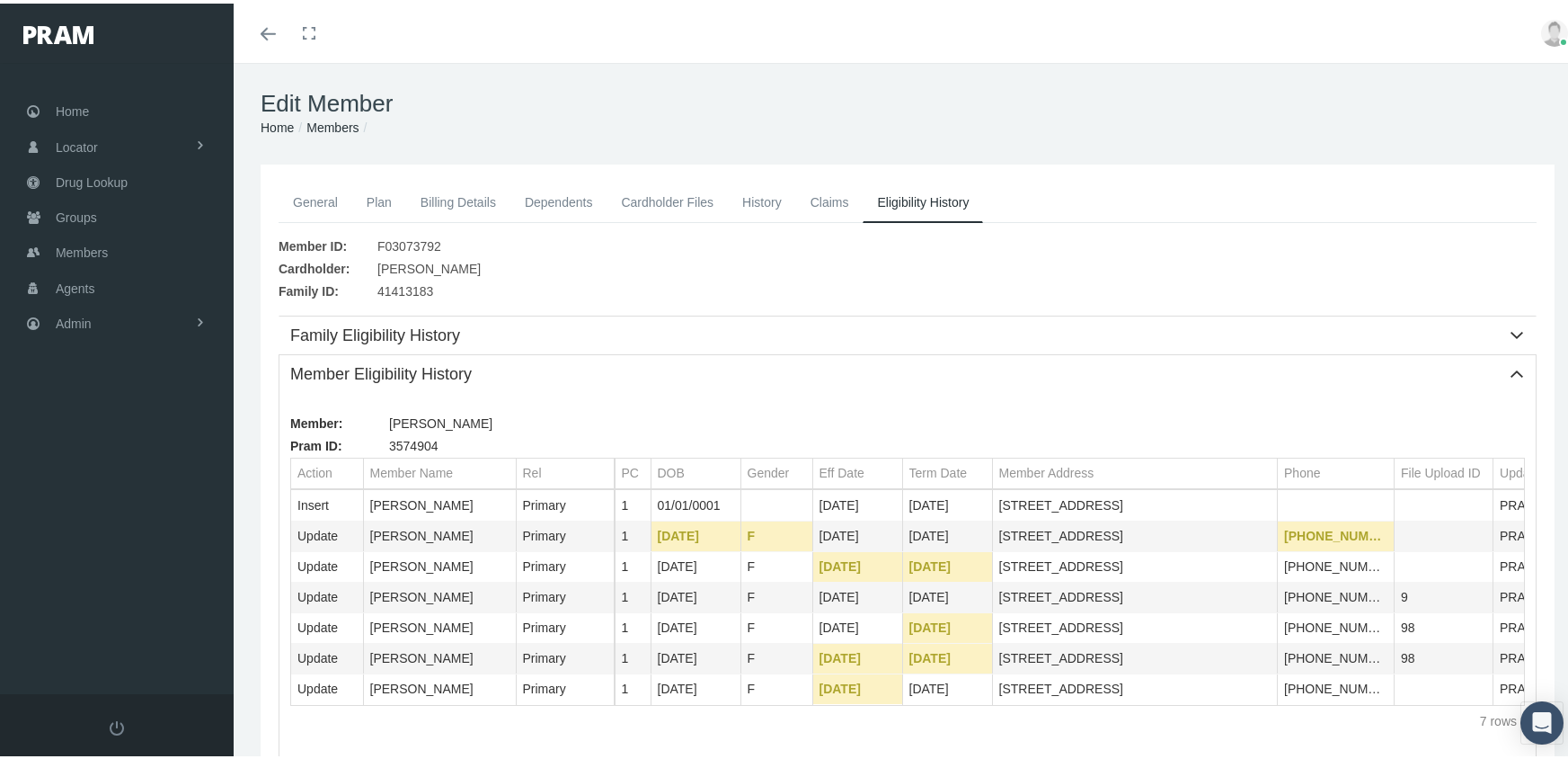
click at [336, 122] on link "Members" at bounding box center [333, 123] width 52 height 15
